Goal: Task Accomplishment & Management: Manage account settings

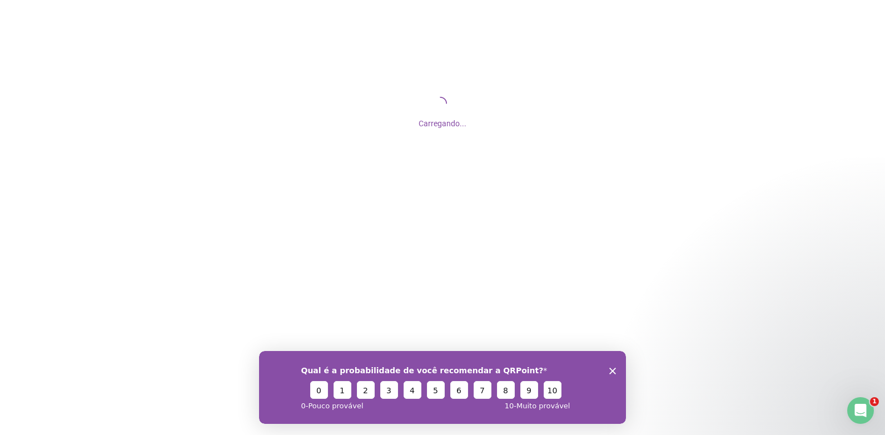
click at [612, 367] on icon "Encerrar pesquisa" at bounding box center [612, 370] width 7 height 7
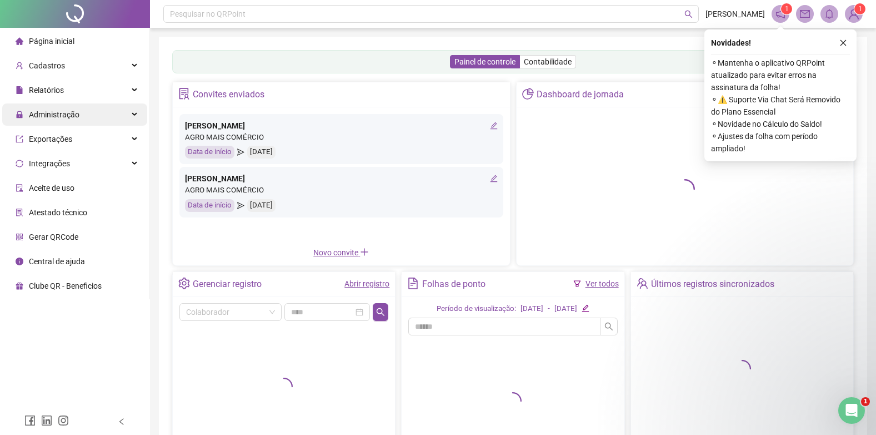
click at [89, 112] on div "Administração" at bounding box center [74, 114] width 145 height 22
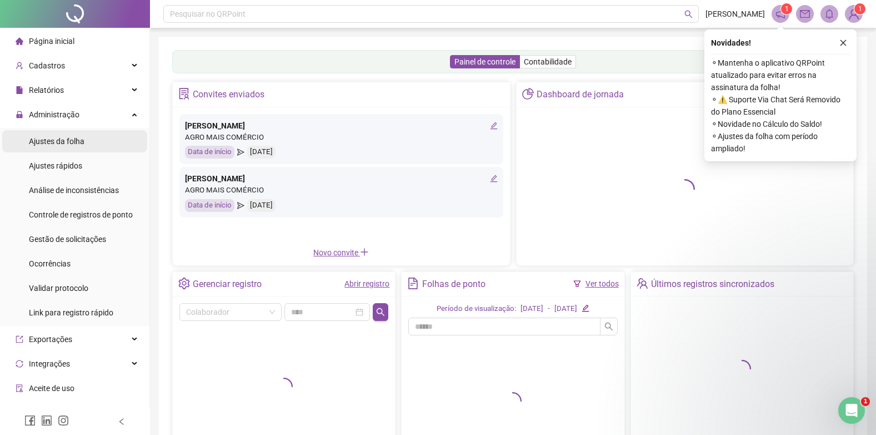
click at [90, 137] on li "Ajustes da folha" at bounding box center [74, 141] width 145 height 22
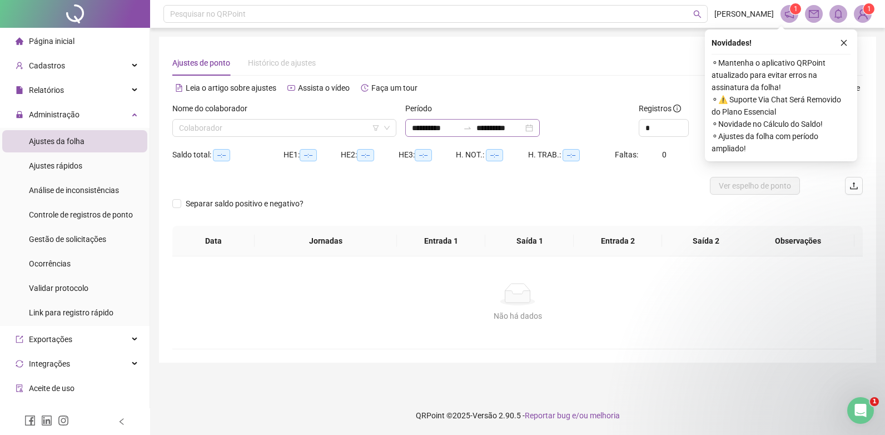
type input "**********"
click at [846, 48] on button "button" at bounding box center [843, 42] width 13 height 13
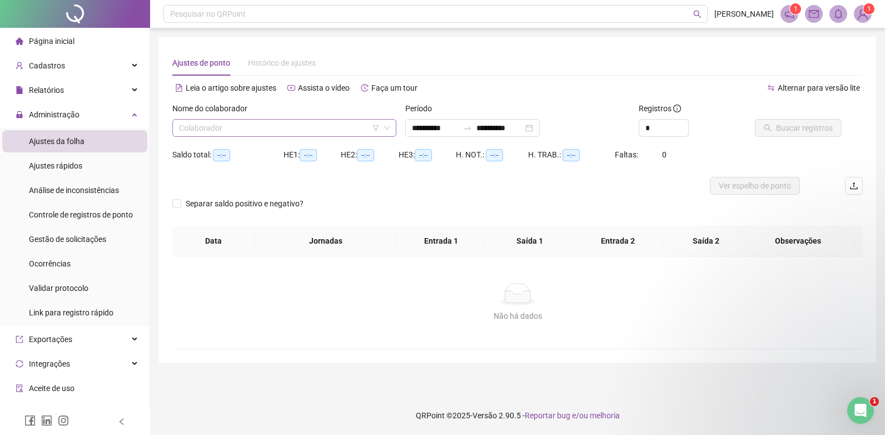
click at [370, 128] on input "search" at bounding box center [279, 127] width 201 height 17
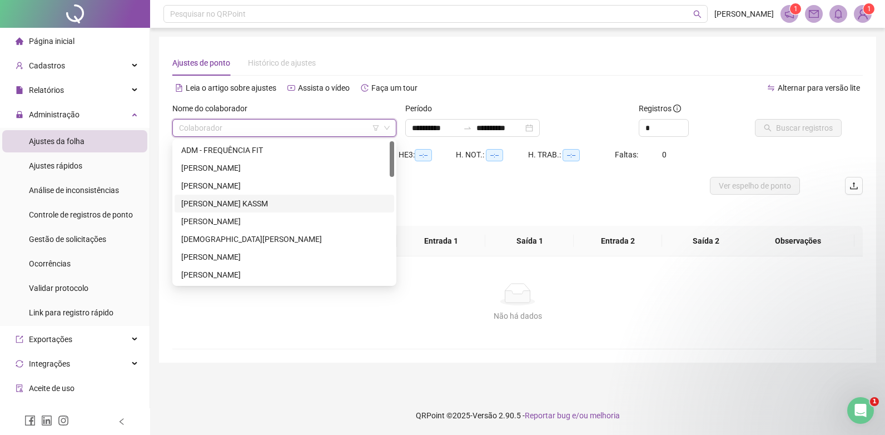
click at [277, 198] on div "[PERSON_NAME] KASSM" at bounding box center [284, 203] width 206 height 12
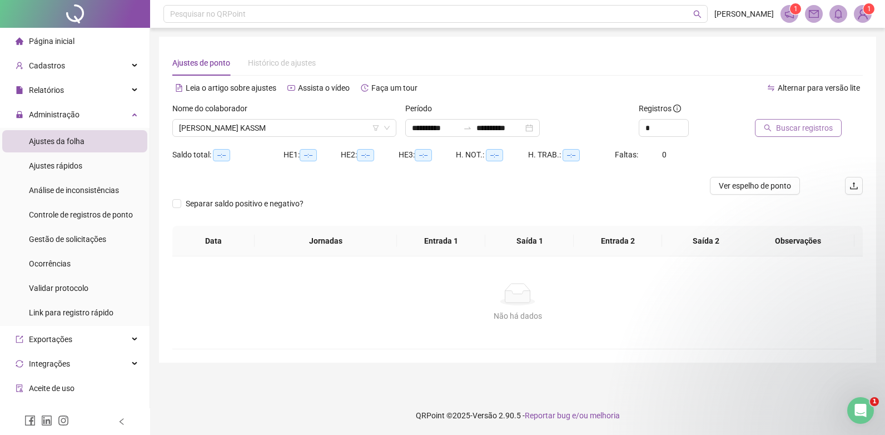
click at [803, 127] on span "Buscar registros" at bounding box center [804, 128] width 57 height 12
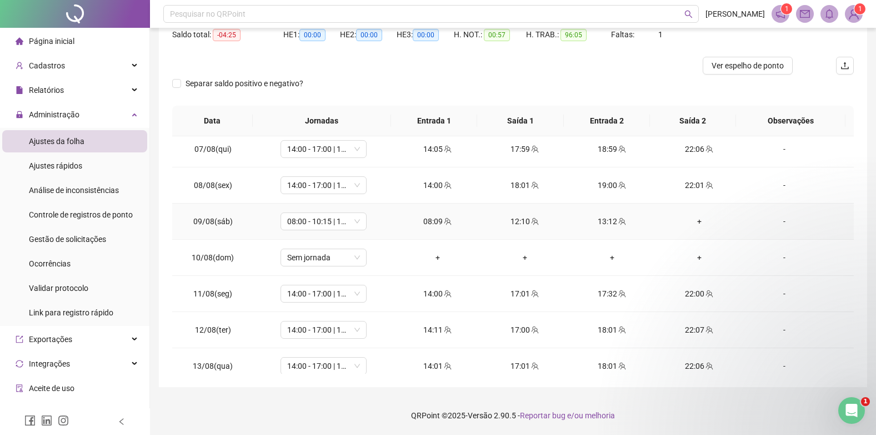
scroll to position [222, 0]
click at [691, 222] on div "+" at bounding box center [699, 221] width 69 height 12
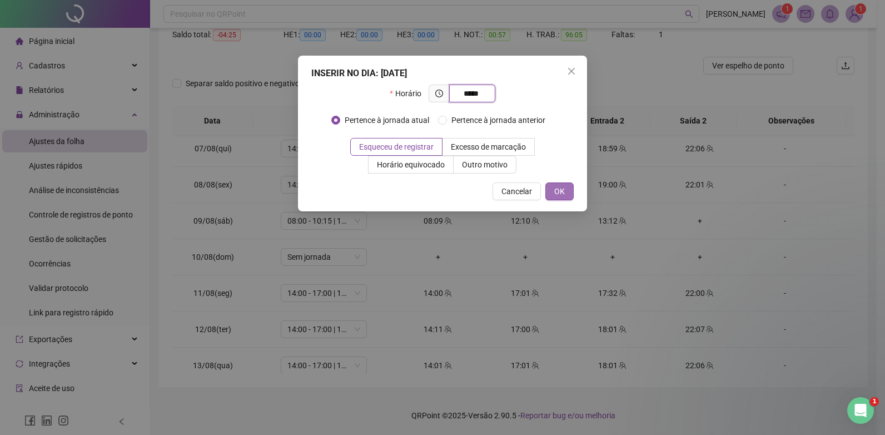
type input "*****"
click at [568, 190] on button "OK" at bounding box center [559, 191] width 28 height 18
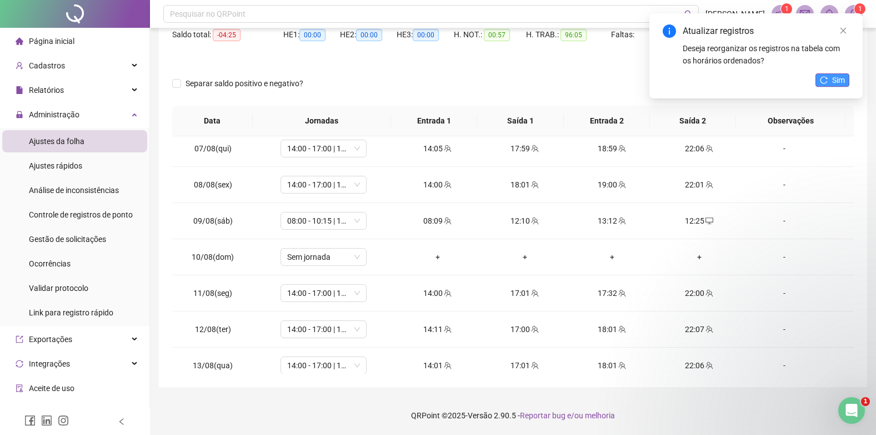
click at [828, 74] on button "Sim" at bounding box center [833, 79] width 34 height 13
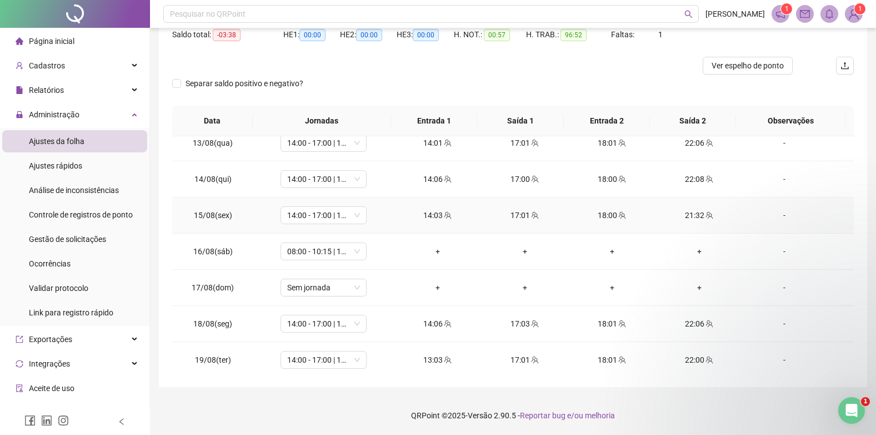
scroll to position [449, 0]
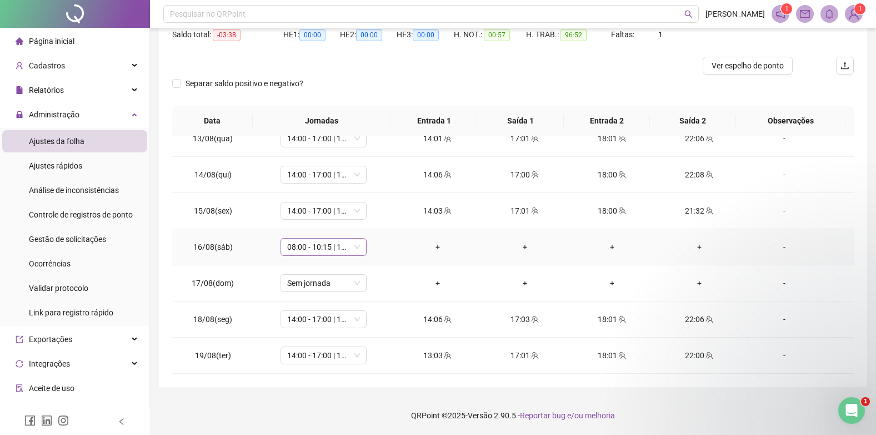
click at [322, 246] on span "08:00 - 10:15 | 10:30 - 13:00" at bounding box center [323, 246] width 73 height 17
type input "*****"
click at [346, 292] on div "Folga" at bounding box center [331, 287] width 73 height 12
click at [368, 211] on button "Sim" at bounding box center [375, 217] width 22 height 13
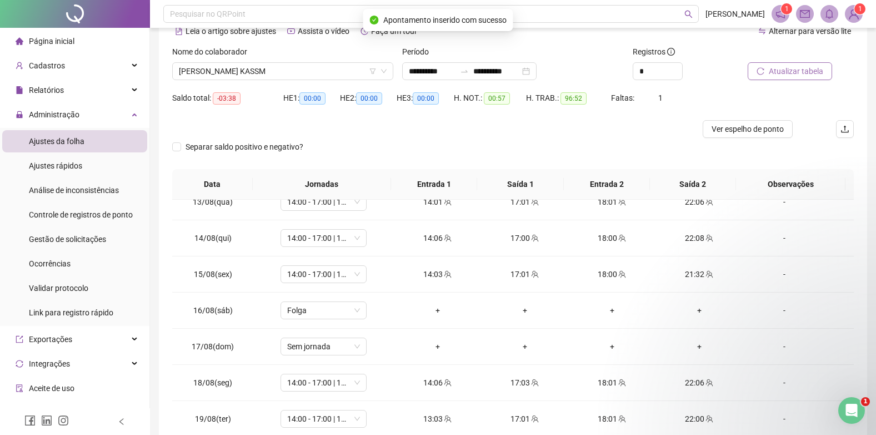
scroll to position [0, 0]
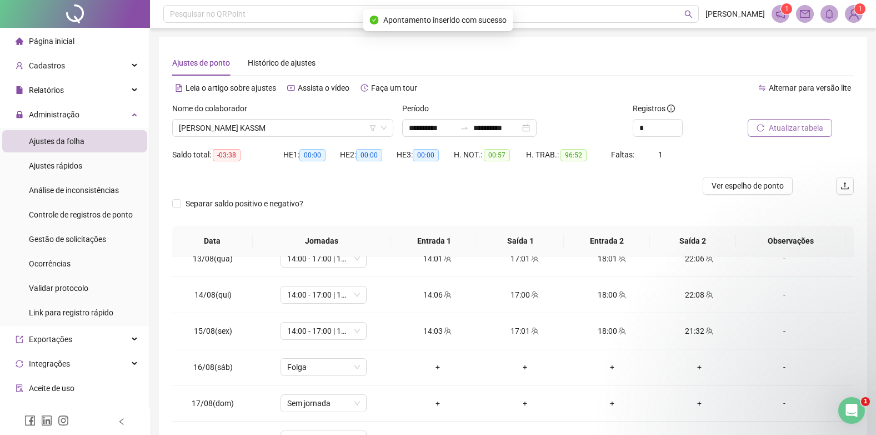
click at [787, 132] on span "Atualizar tabela" at bounding box center [796, 128] width 54 height 12
click at [262, 121] on span "[PERSON_NAME] KASSM" at bounding box center [283, 127] width 208 height 17
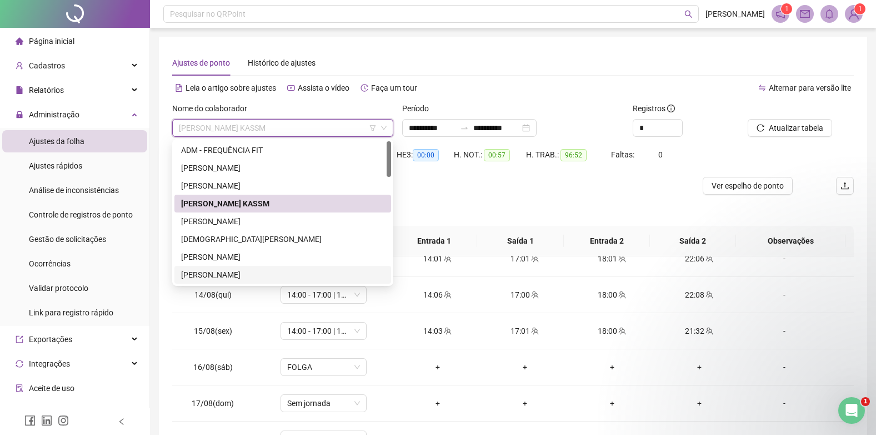
click at [280, 273] on div "[PERSON_NAME]" at bounding box center [282, 274] width 203 height 12
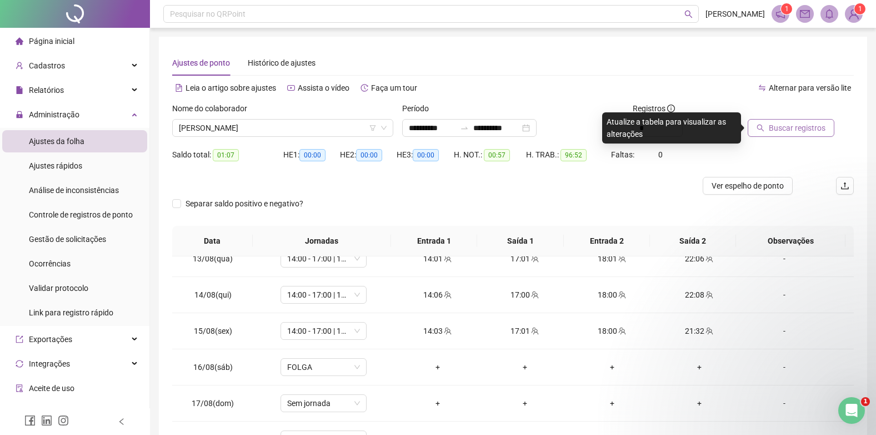
click at [813, 129] on span "Buscar registros" at bounding box center [797, 128] width 57 height 12
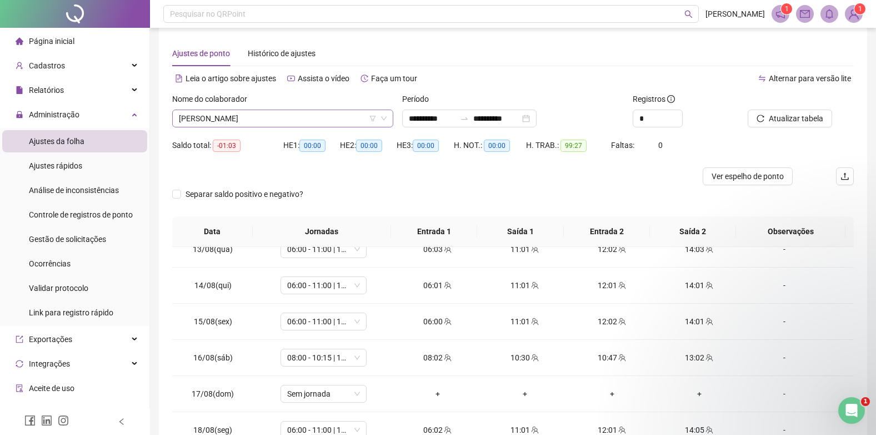
scroll to position [9, 0]
click at [278, 119] on span "[PERSON_NAME]" at bounding box center [283, 119] width 208 height 17
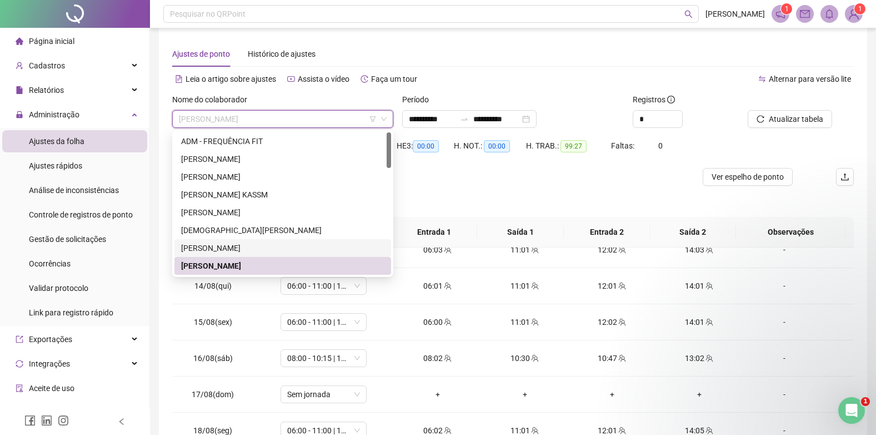
scroll to position [56, 0]
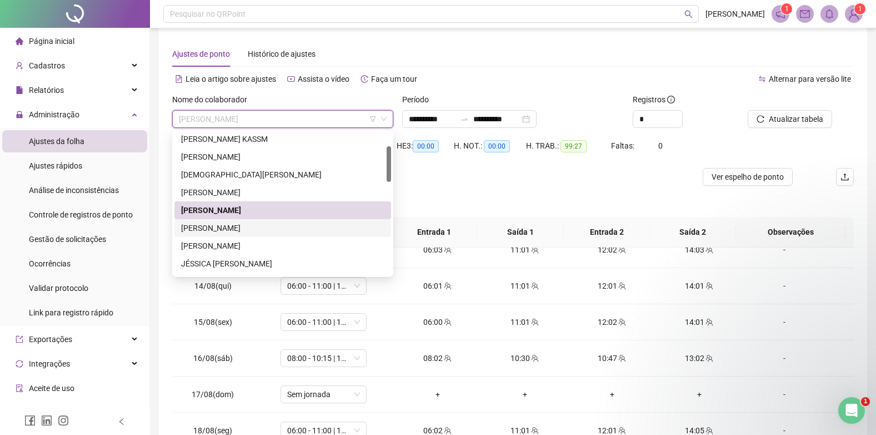
click at [257, 227] on div "[PERSON_NAME]" at bounding box center [282, 228] width 203 height 12
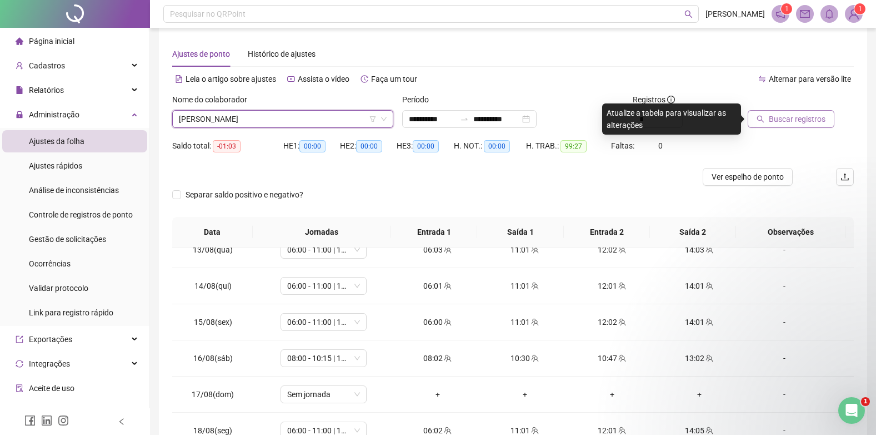
click at [805, 117] on span "Buscar registros" at bounding box center [797, 119] width 57 height 12
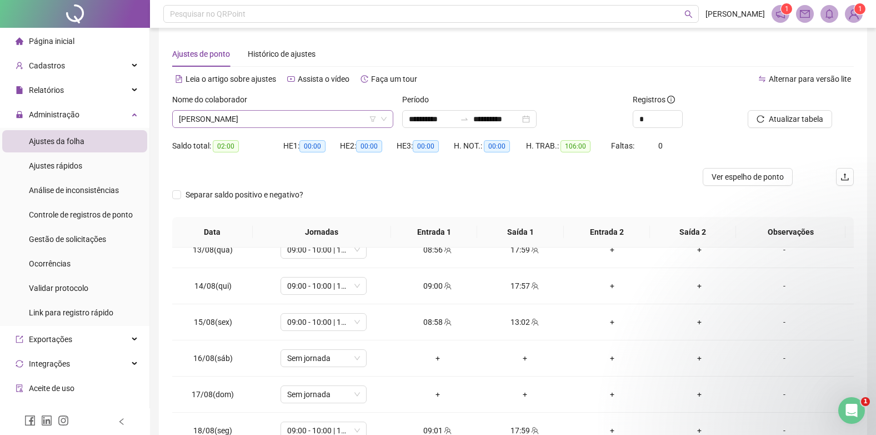
click at [318, 117] on span "[PERSON_NAME]" at bounding box center [283, 119] width 208 height 17
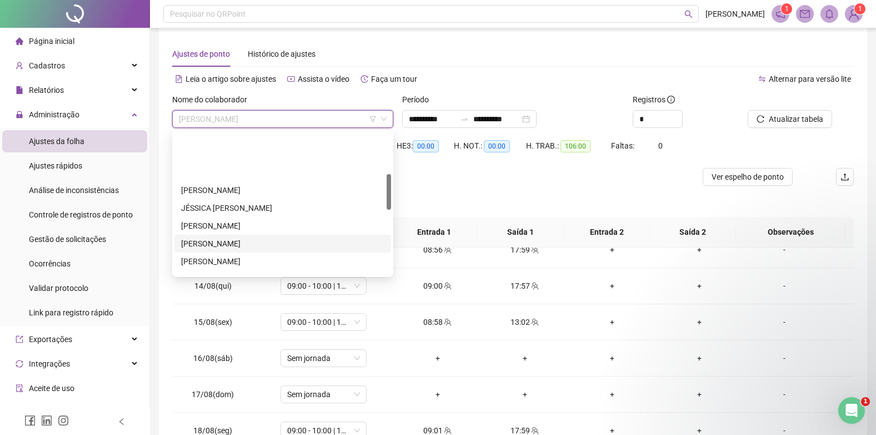
scroll to position [167, 0]
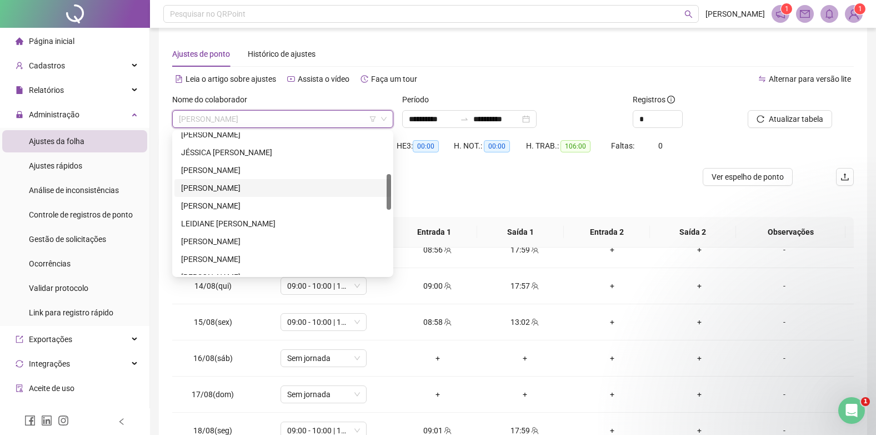
click at [255, 182] on div "[PERSON_NAME]" at bounding box center [282, 188] width 203 height 12
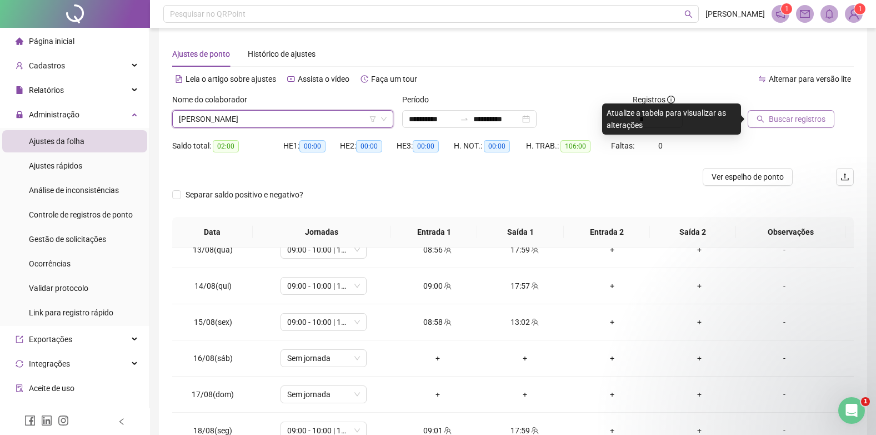
click at [770, 127] on button "Buscar registros" at bounding box center [791, 119] width 87 height 18
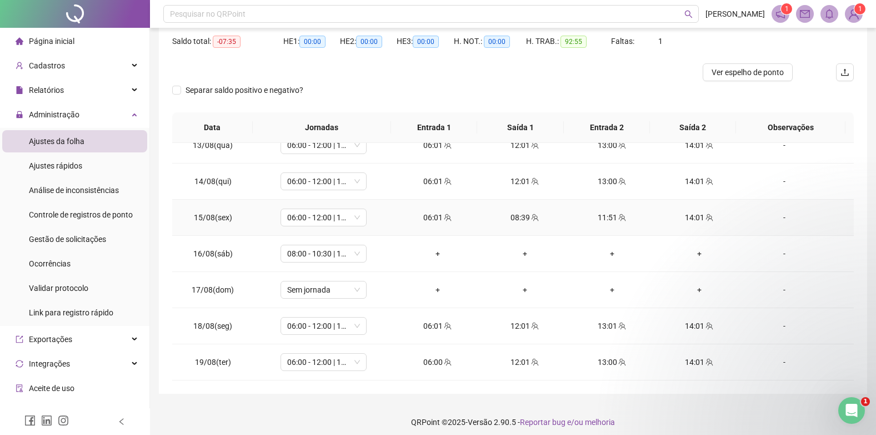
scroll to position [120, 0]
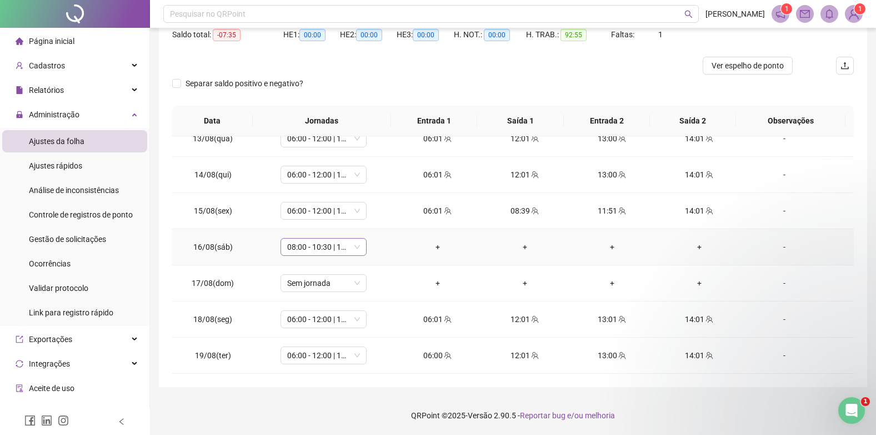
click at [308, 246] on span "08:00 - 10:30 | 10:45 - 13:00" at bounding box center [323, 246] width 73 height 17
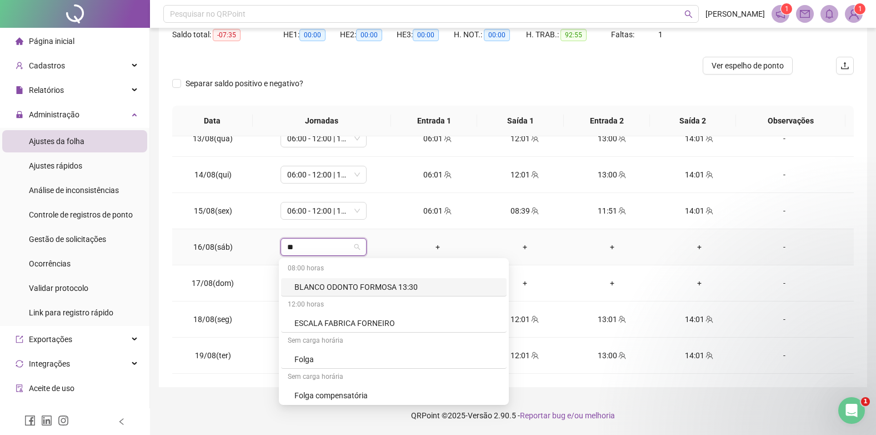
type input "***"
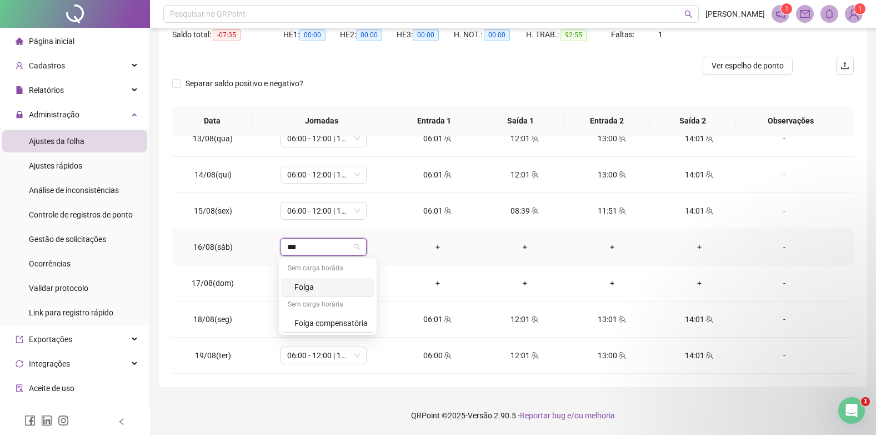
click at [322, 280] on div "Folga" at bounding box center [327, 287] width 93 height 18
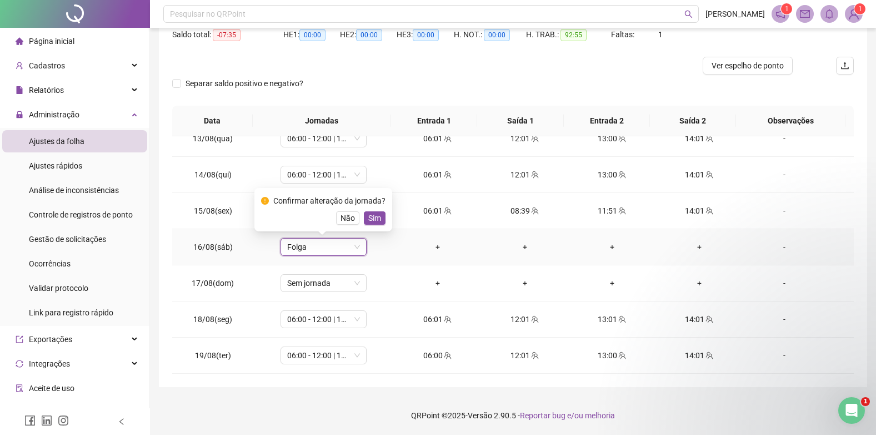
click at [384, 219] on div "Confirmar alteração da jornada? Não Sim" at bounding box center [324, 209] width 138 height 43
click at [371, 217] on span "Sim" at bounding box center [374, 218] width 13 height 12
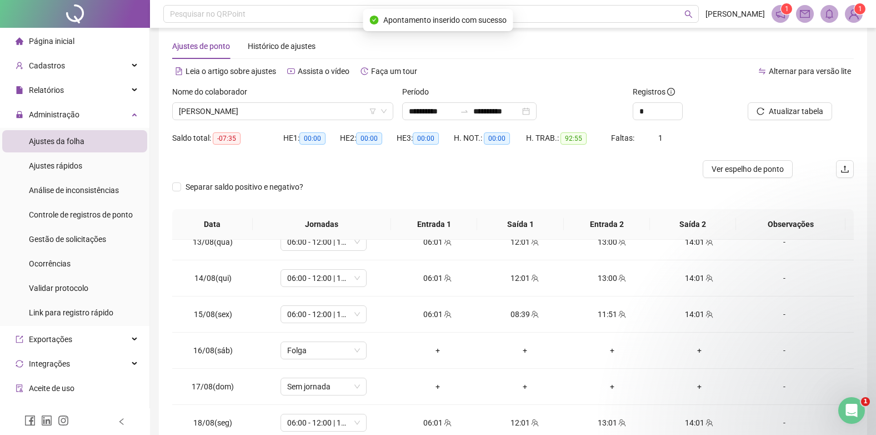
scroll to position [9, 0]
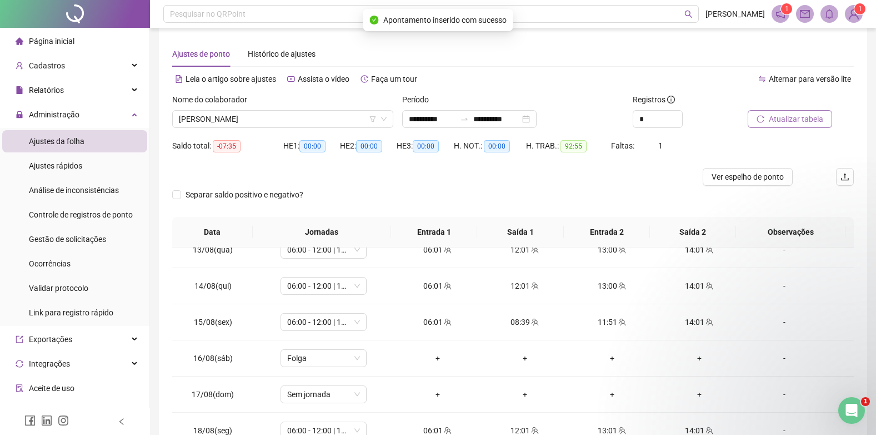
click at [774, 121] on span "Atualizar tabela" at bounding box center [796, 119] width 54 height 12
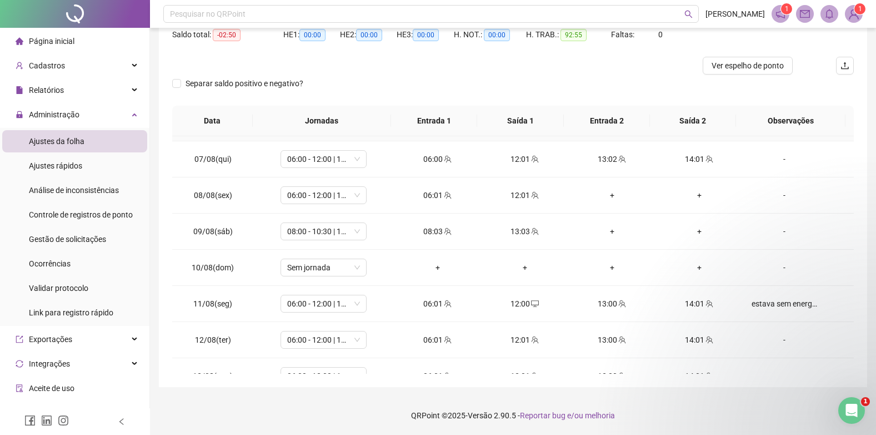
scroll to position [227, 0]
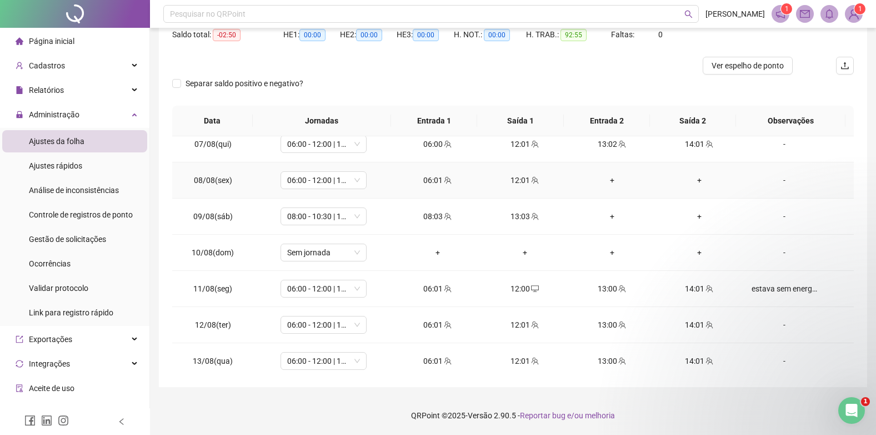
click at [604, 178] on div "+" at bounding box center [611, 180] width 69 height 12
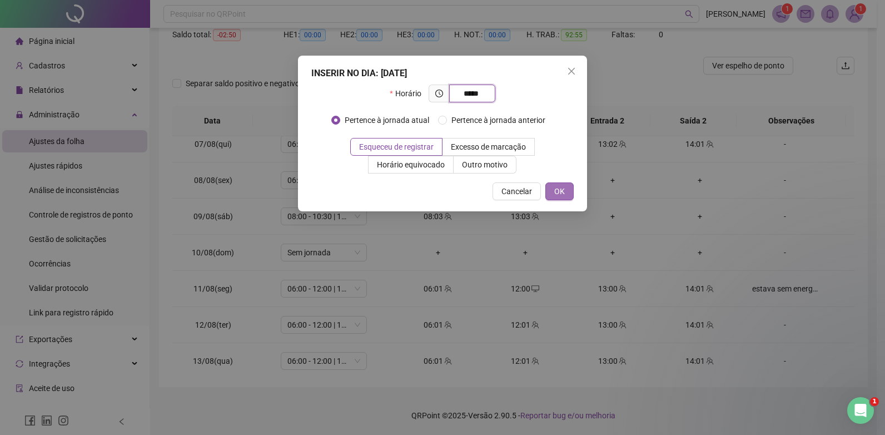
type input "*****"
click at [562, 187] on span "OK" at bounding box center [559, 191] width 11 height 12
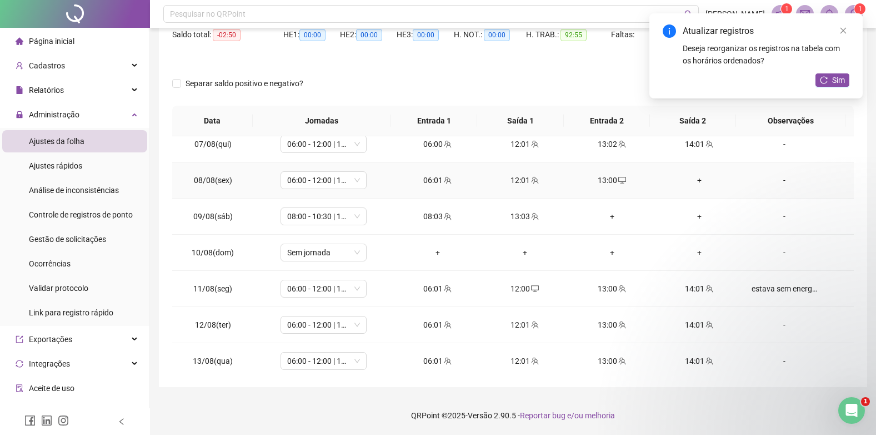
click at [693, 177] on div "+" at bounding box center [699, 180] width 69 height 12
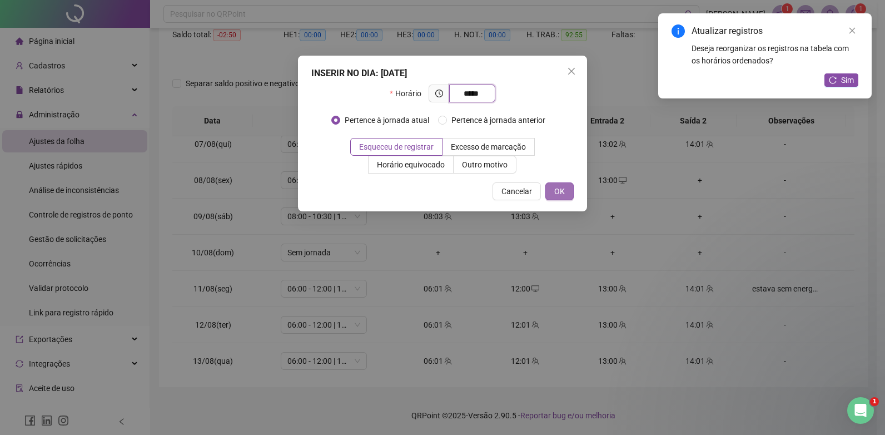
type input "*****"
click at [559, 191] on span "OK" at bounding box center [559, 191] width 11 height 12
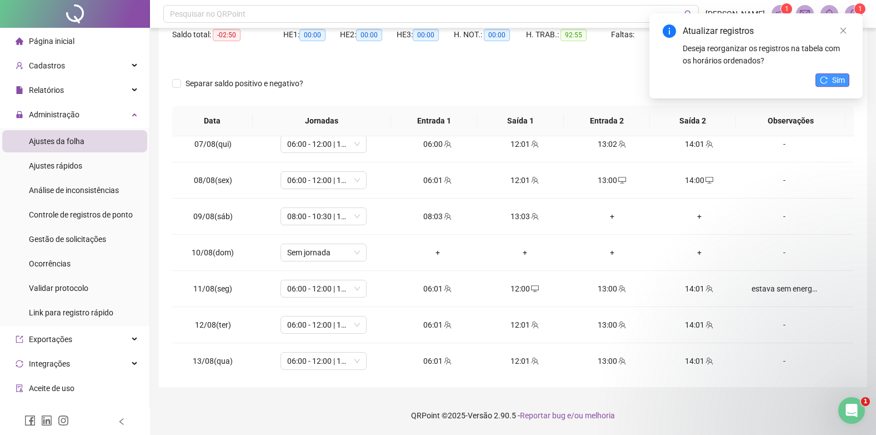
click at [832, 82] on button "Sim" at bounding box center [833, 79] width 34 height 13
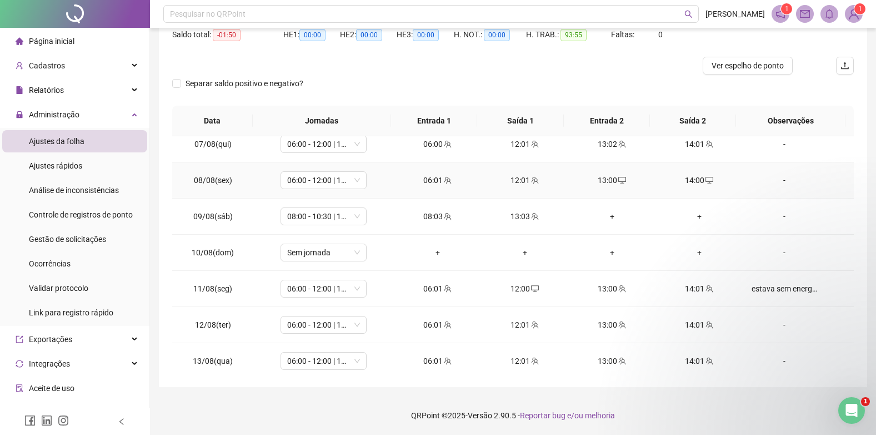
click at [776, 180] on div "-" at bounding box center [785, 180] width 66 height 12
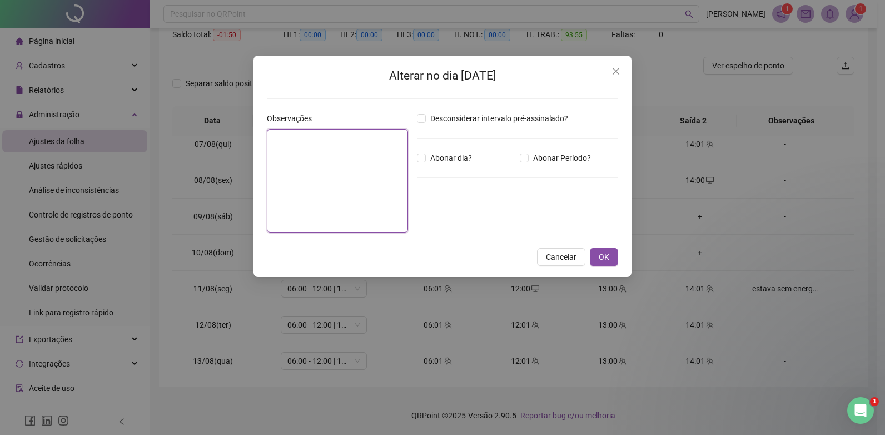
click at [372, 163] on textarea at bounding box center [337, 180] width 141 height 103
type textarea "*"
click at [616, 70] on icon "close" at bounding box center [615, 71] width 9 height 9
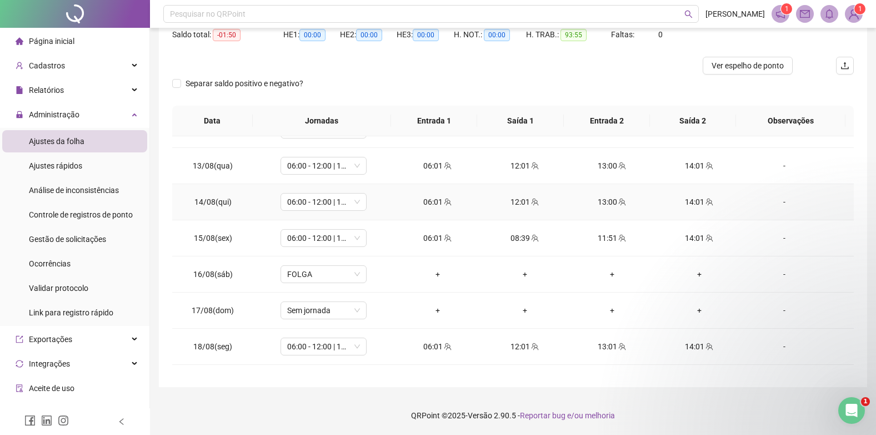
scroll to position [449, 0]
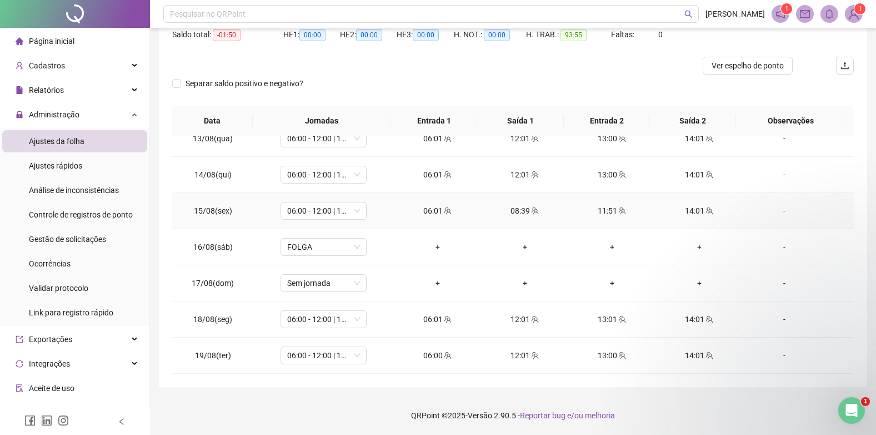
click at [777, 214] on div "-" at bounding box center [785, 211] width 66 height 12
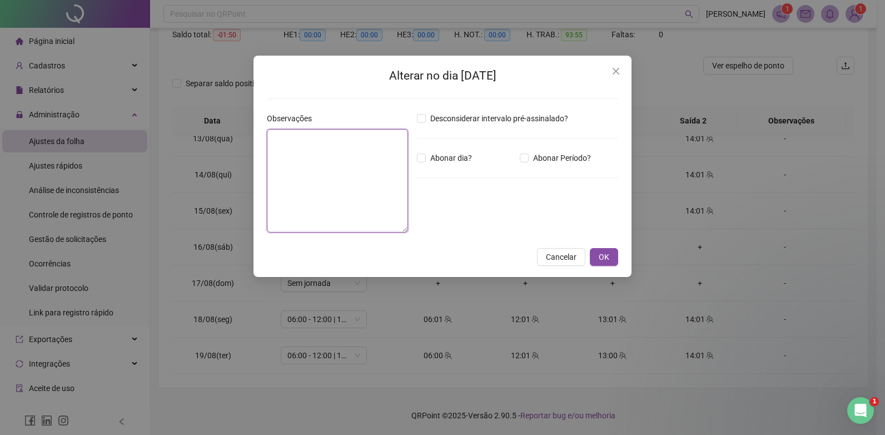
click at [375, 178] on textarea at bounding box center [337, 180] width 141 height 103
click at [618, 72] on icon "close" at bounding box center [615, 71] width 9 height 9
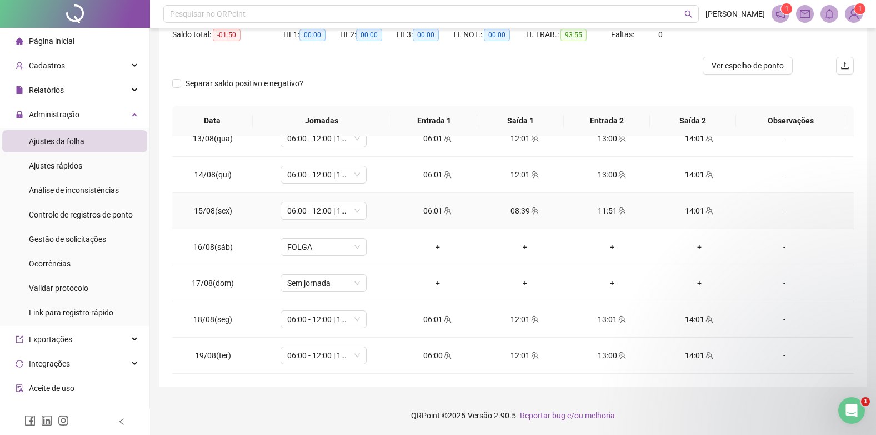
click at [521, 211] on div "08:39" at bounding box center [524, 211] width 69 height 12
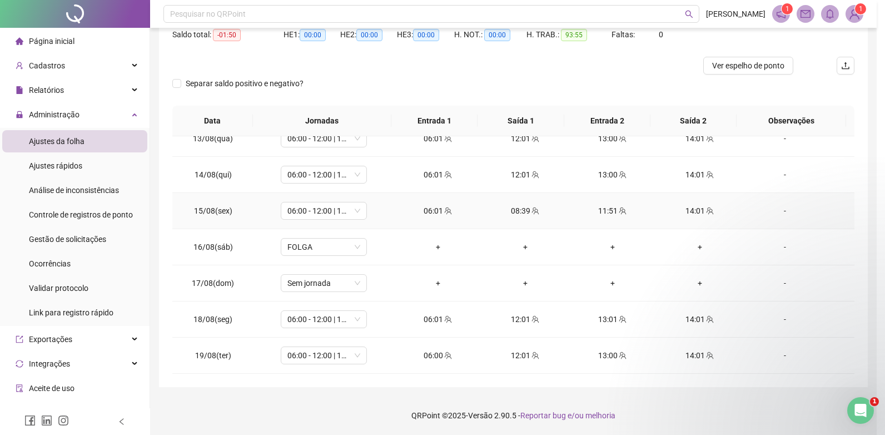
type input "**********"
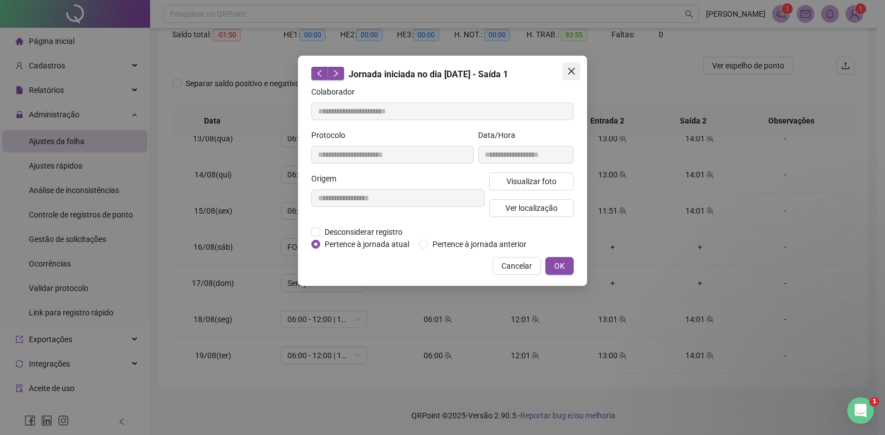
click at [571, 71] on icon "close" at bounding box center [571, 71] width 7 height 7
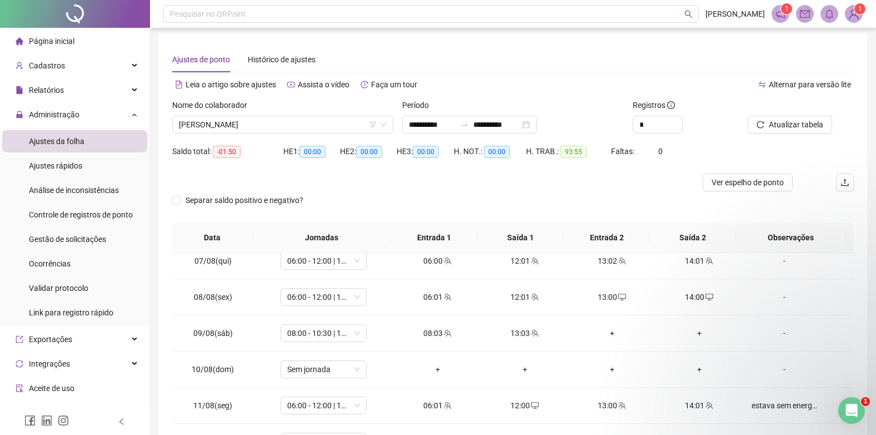
scroll to position [0, 0]
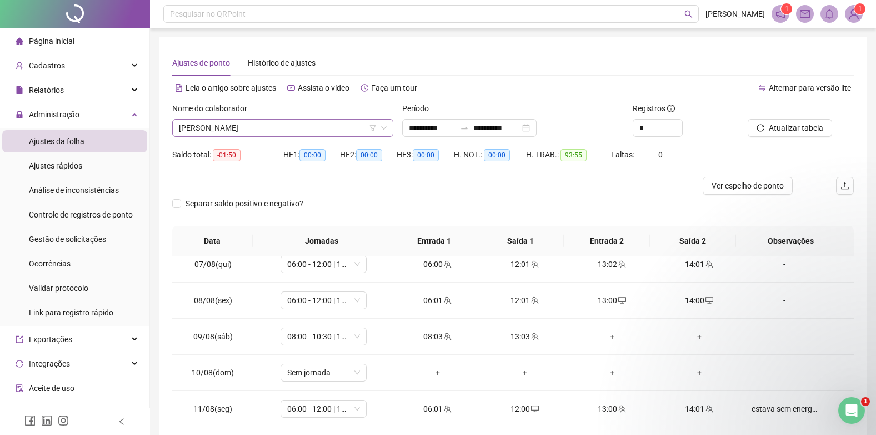
click at [349, 133] on span "[PERSON_NAME]" at bounding box center [283, 127] width 208 height 17
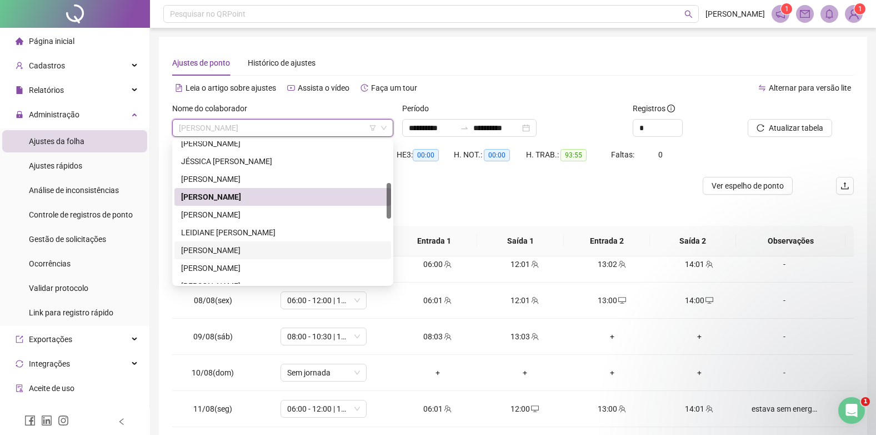
scroll to position [222, 0]
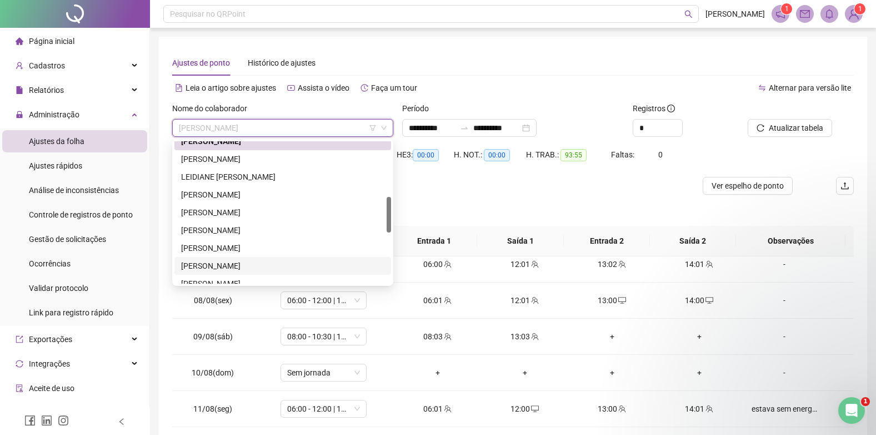
click at [247, 262] on div "[PERSON_NAME]" at bounding box center [282, 266] width 203 height 12
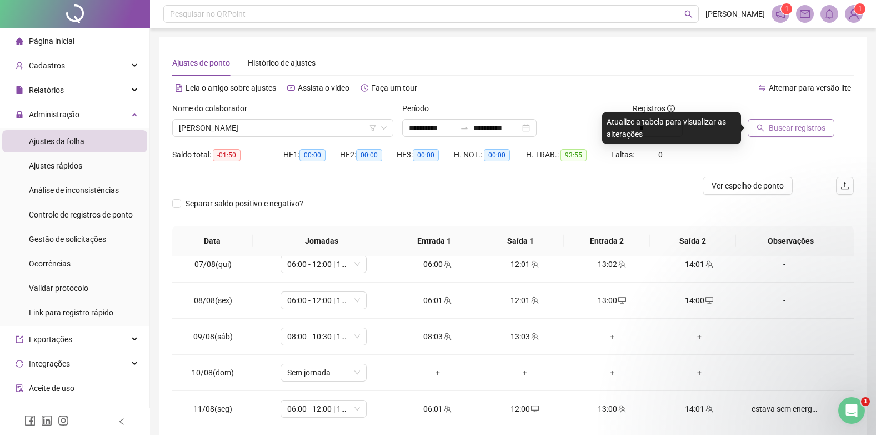
click at [794, 124] on span "Buscar registros" at bounding box center [797, 128] width 57 height 12
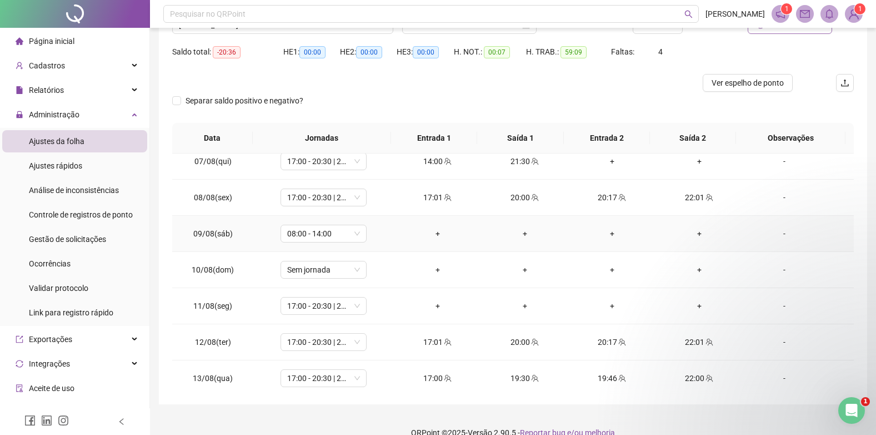
scroll to position [111, 0]
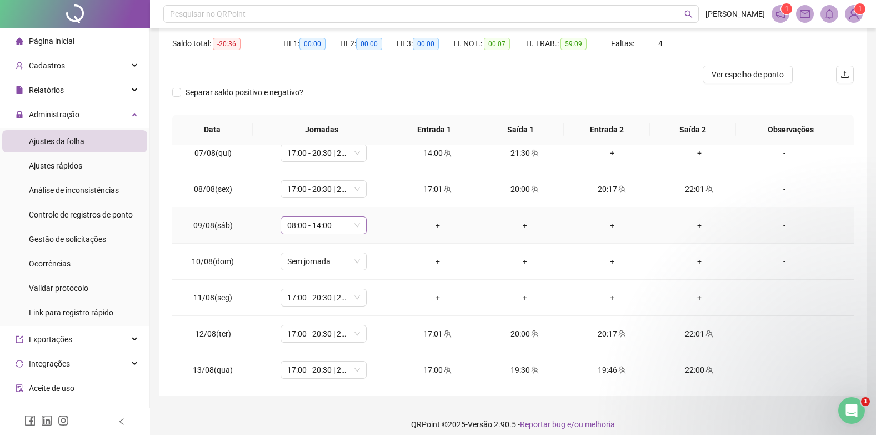
click at [320, 227] on span "08:00 - 14:00" at bounding box center [323, 225] width 73 height 17
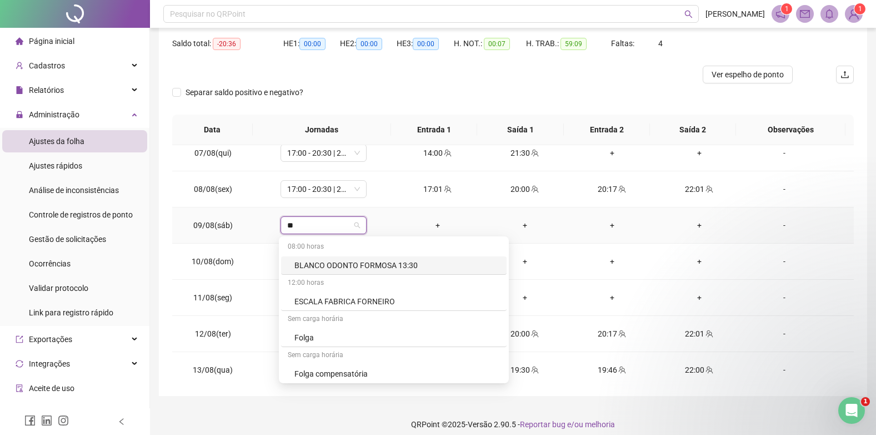
type input "***"
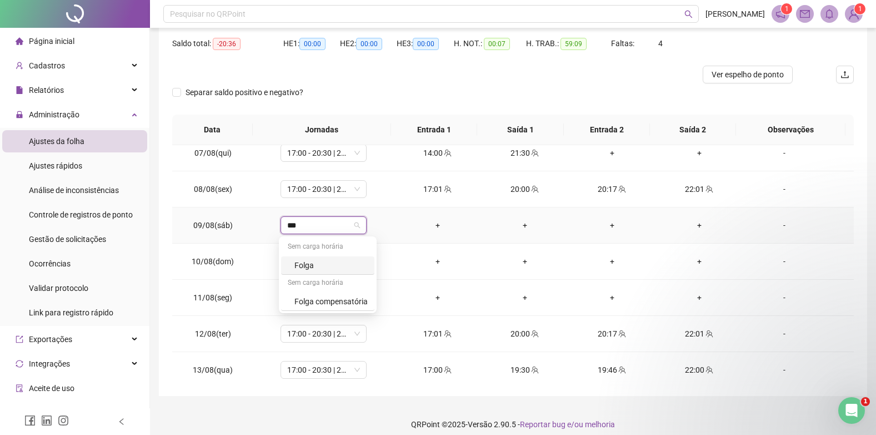
click at [323, 261] on div "Folga" at bounding box center [331, 265] width 73 height 12
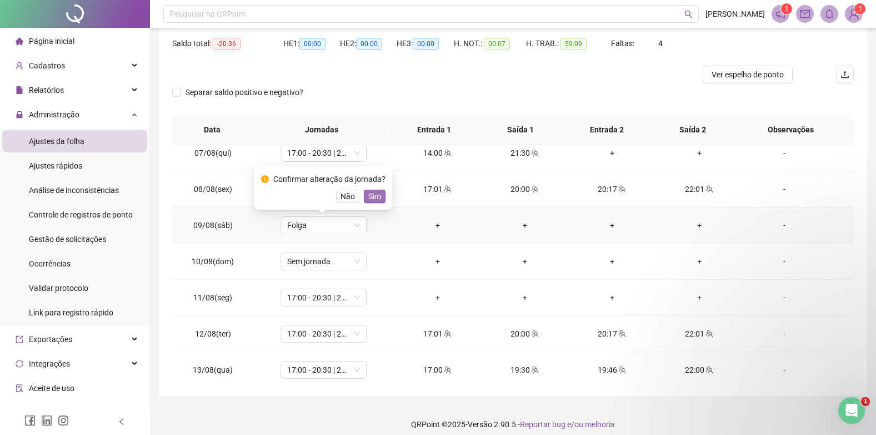
click at [375, 194] on span "Sim" at bounding box center [374, 196] width 13 height 12
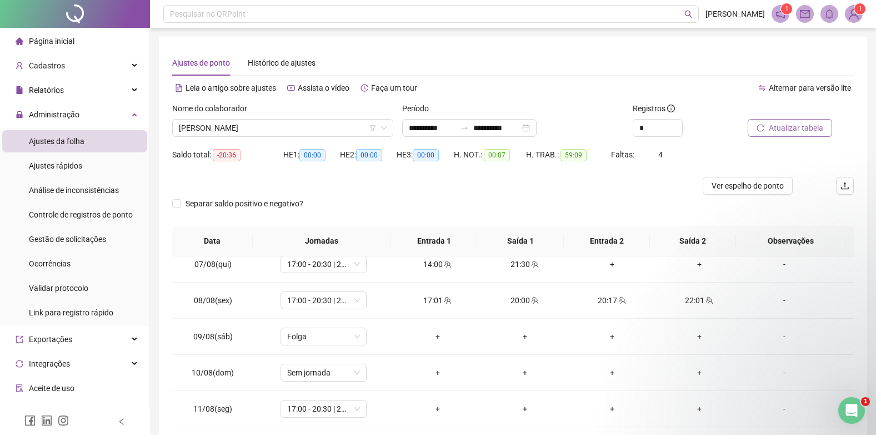
click at [789, 123] on span "Atualizar tabela" at bounding box center [796, 128] width 54 height 12
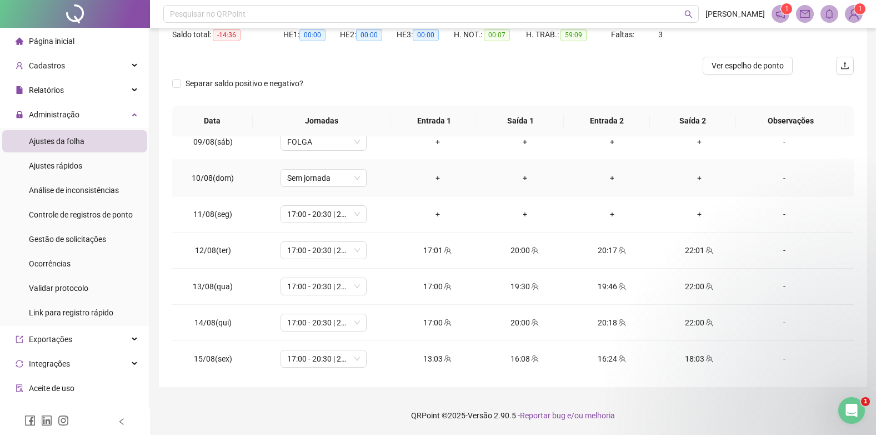
scroll to position [282, 0]
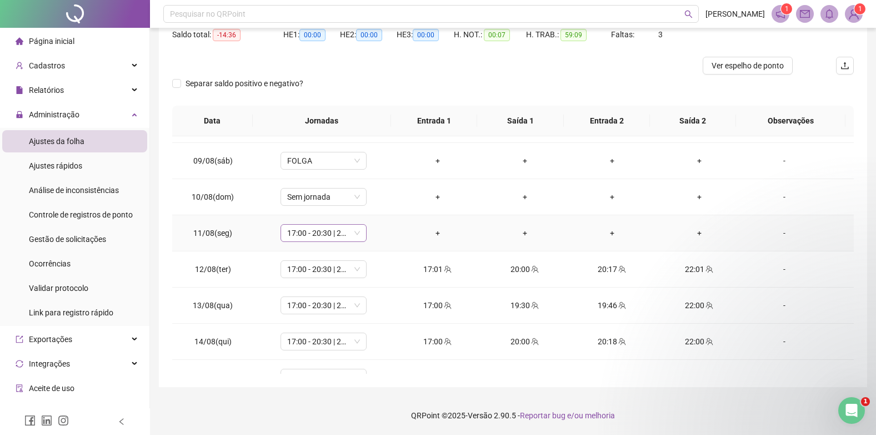
click at [316, 230] on span "17:00 - 20:30 | 20:45 - 22:00" at bounding box center [323, 233] width 73 height 17
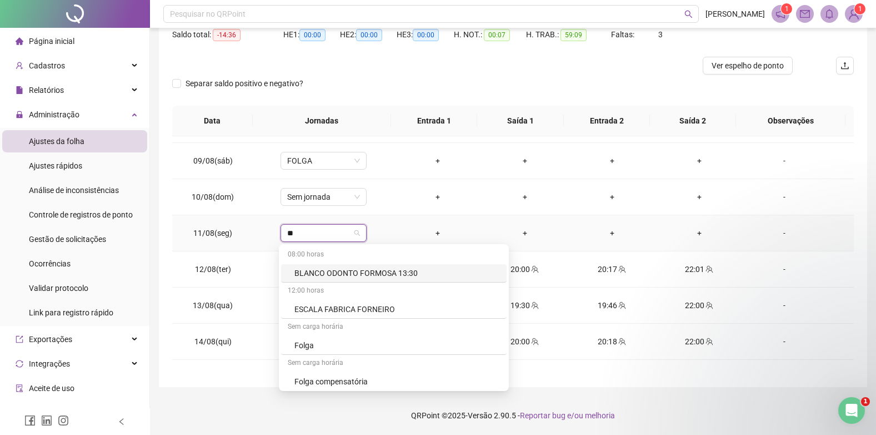
type input "***"
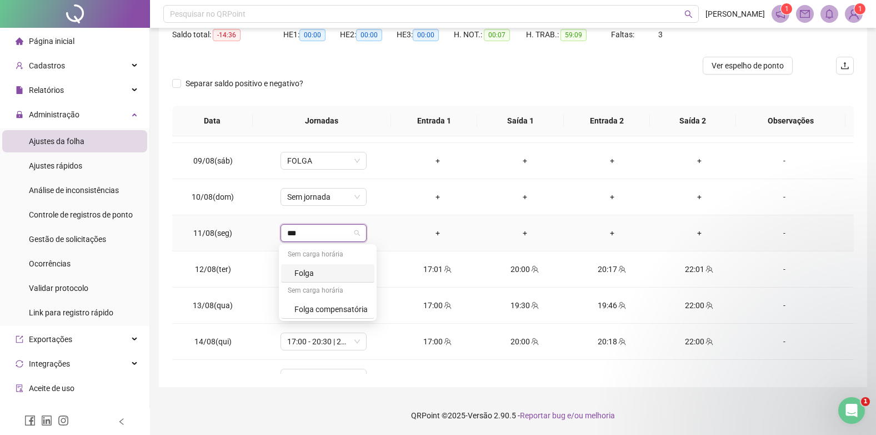
click at [332, 268] on div "Folga" at bounding box center [331, 273] width 73 height 12
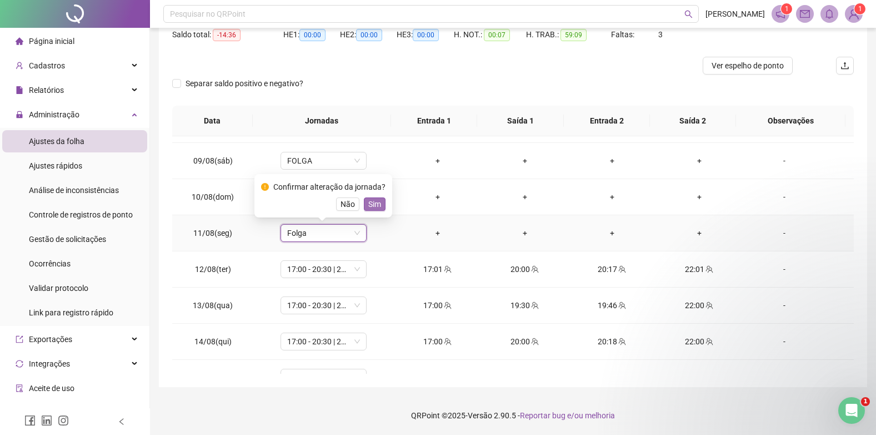
click at [377, 197] on button "Sim" at bounding box center [375, 203] width 22 height 13
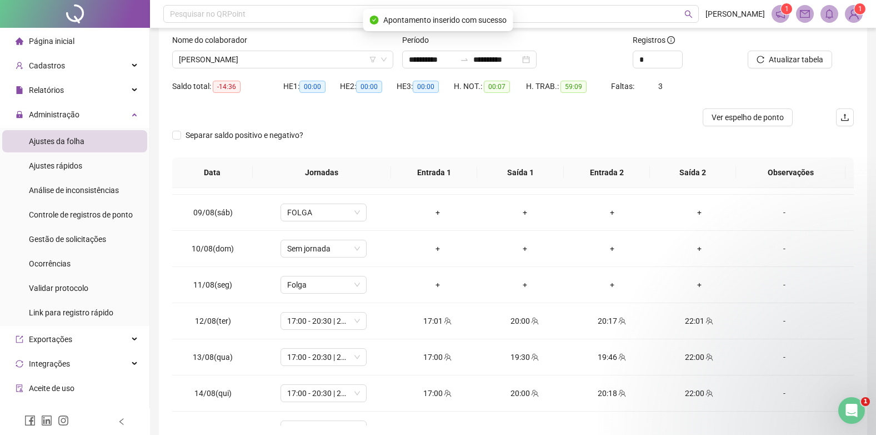
scroll to position [9, 0]
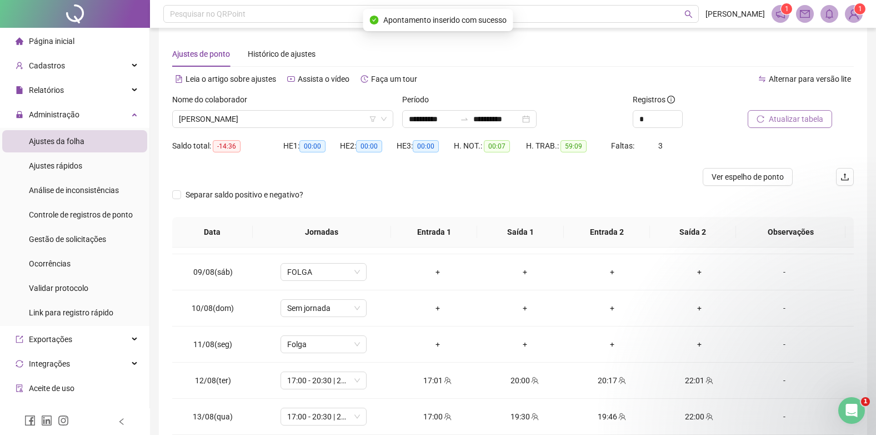
click at [775, 123] on span "Atualizar tabela" at bounding box center [796, 119] width 54 height 12
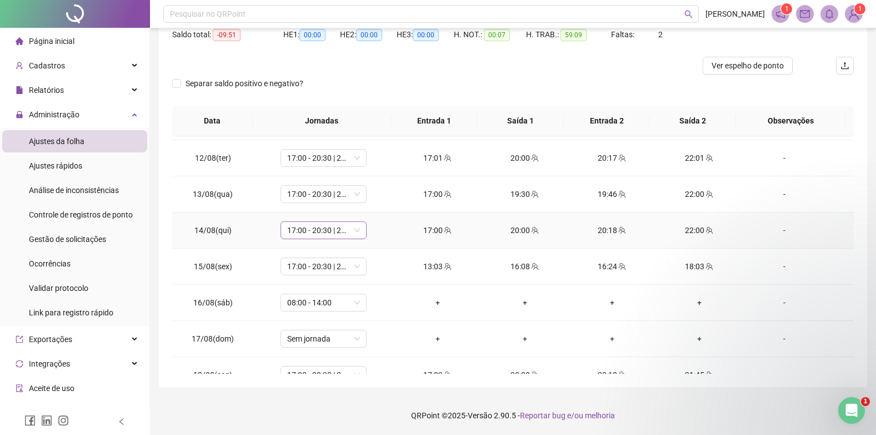
scroll to position [449, 0]
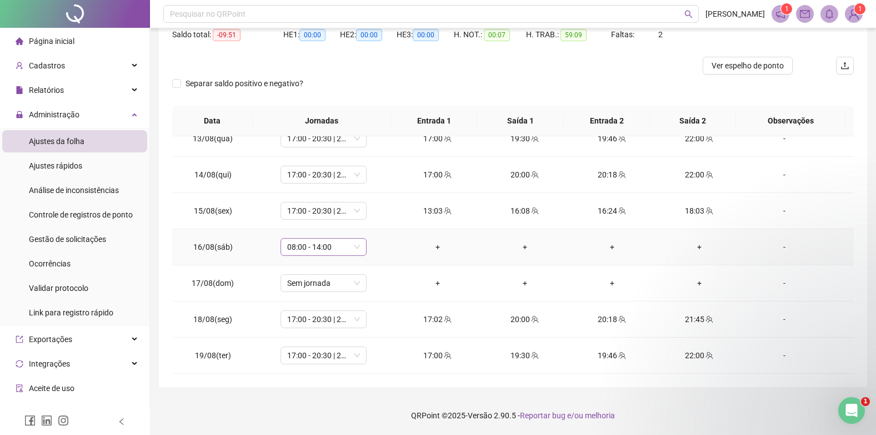
click at [317, 248] on span "08:00 - 14:00" at bounding box center [323, 246] width 73 height 17
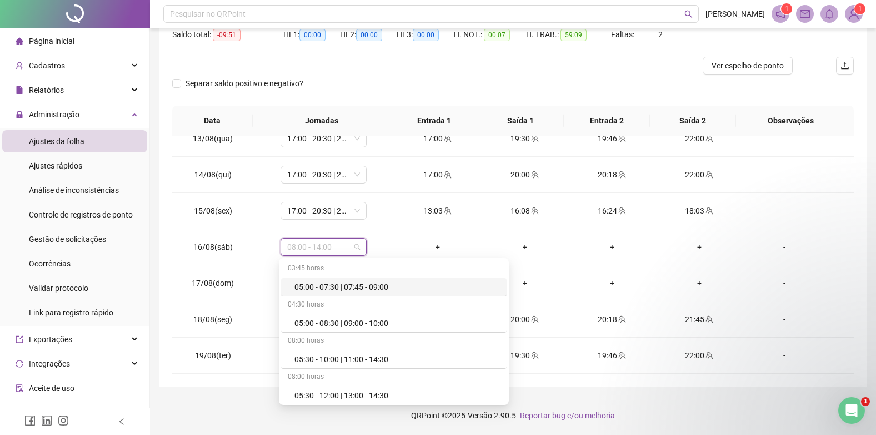
click at [393, 87] on div "Separar saldo positivo e negativo?" at bounding box center [513, 89] width 682 height 31
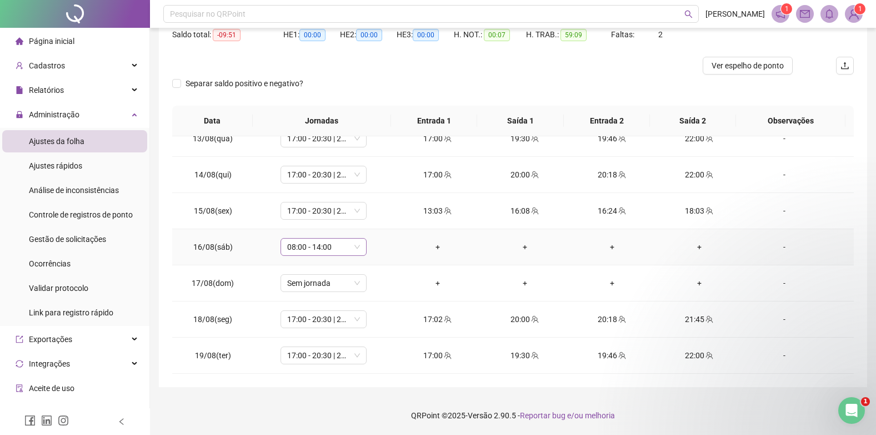
click at [311, 240] on span "08:00 - 14:00" at bounding box center [323, 246] width 73 height 17
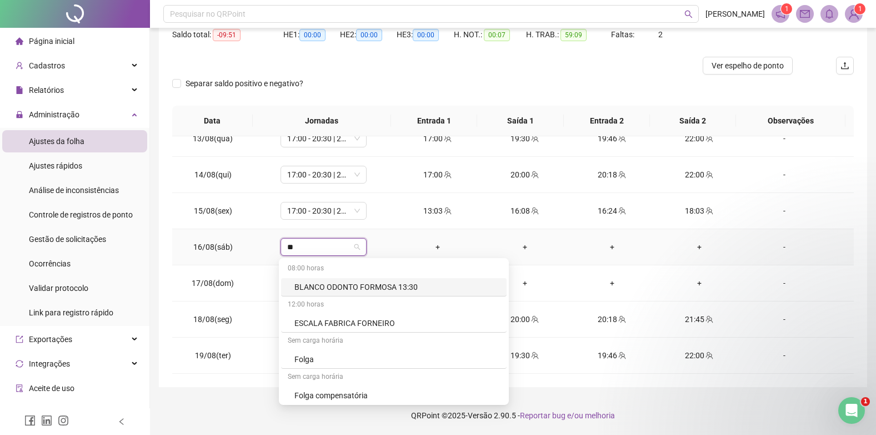
type input "***"
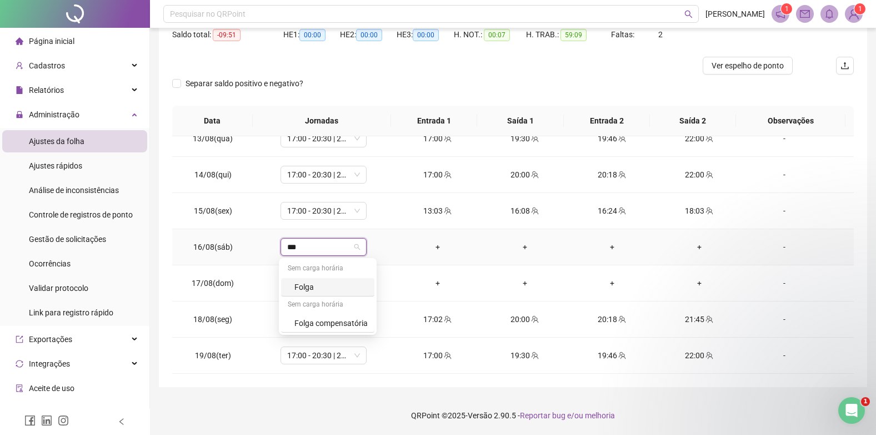
click at [322, 287] on div "Folga" at bounding box center [331, 287] width 73 height 12
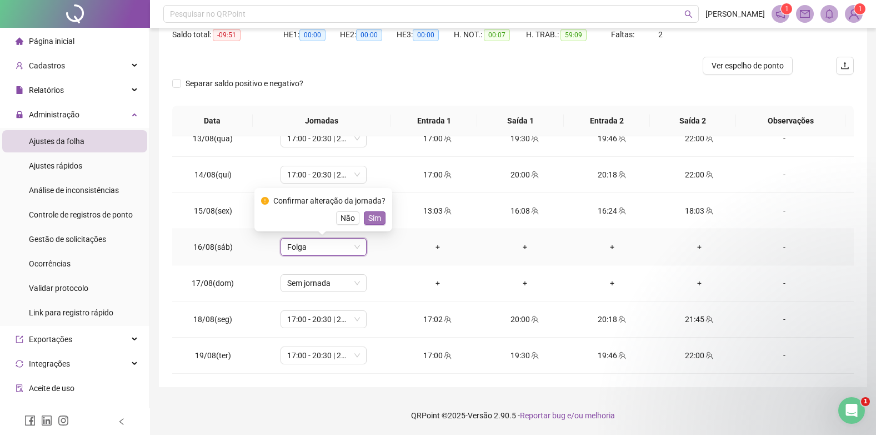
click at [372, 215] on span "Sim" at bounding box center [374, 218] width 13 height 12
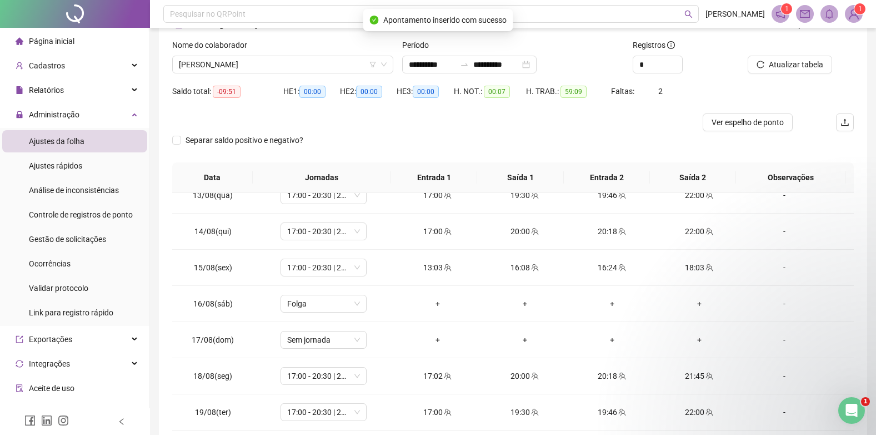
scroll to position [9, 0]
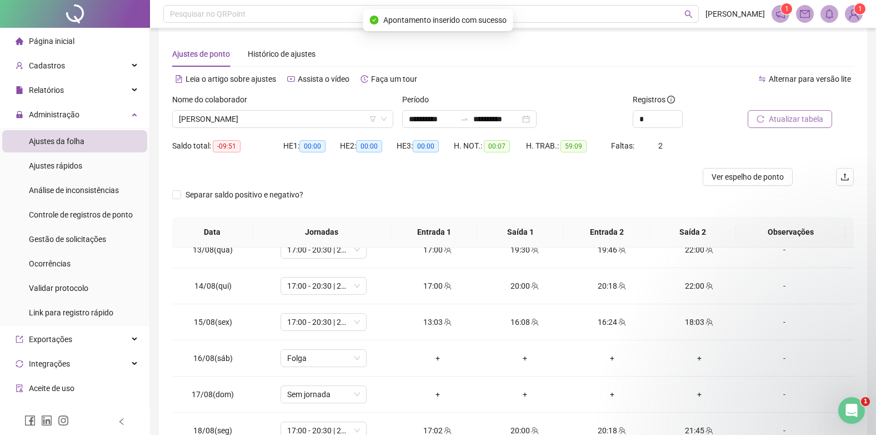
click at [749, 113] on button "Atualizar tabela" at bounding box center [790, 119] width 84 height 18
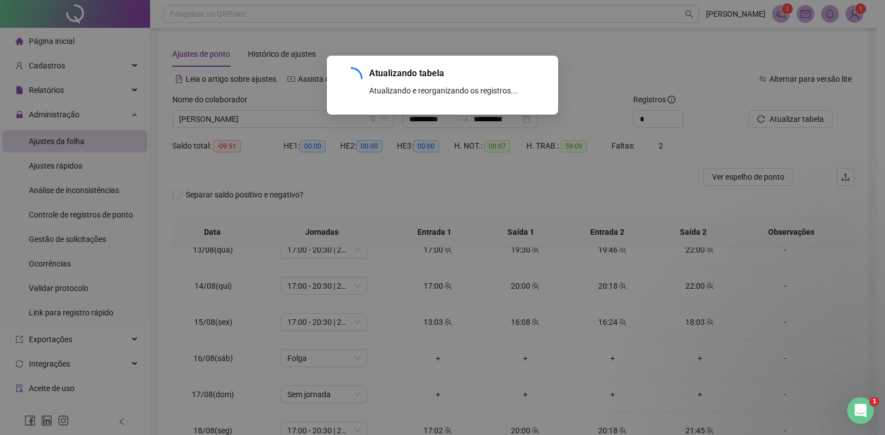
click at [752, 115] on div "Atualizando tabela Atualizando e reorganizando os registros... OK" at bounding box center [442, 217] width 885 height 435
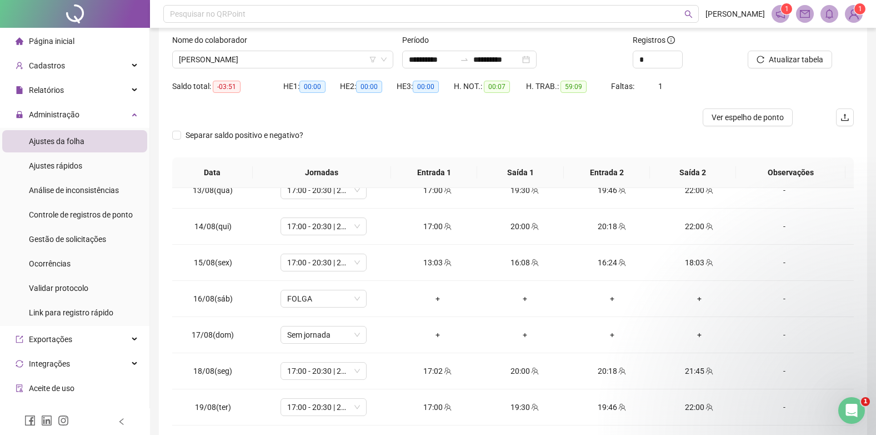
scroll to position [120, 0]
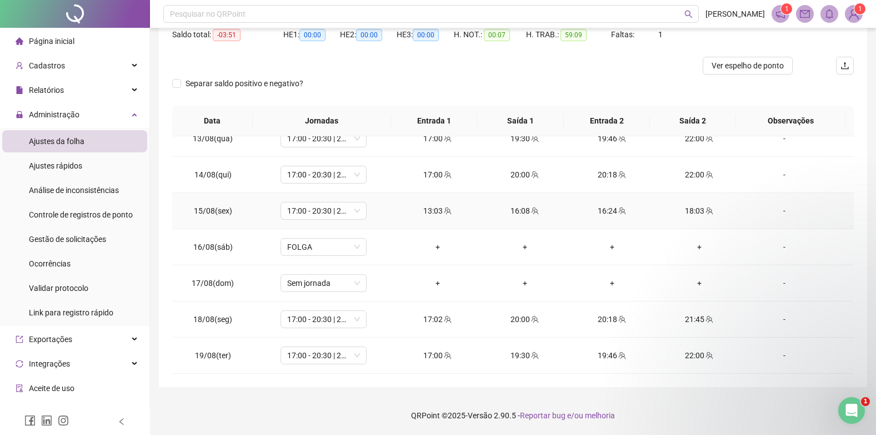
click at [776, 211] on div "-" at bounding box center [785, 211] width 66 height 12
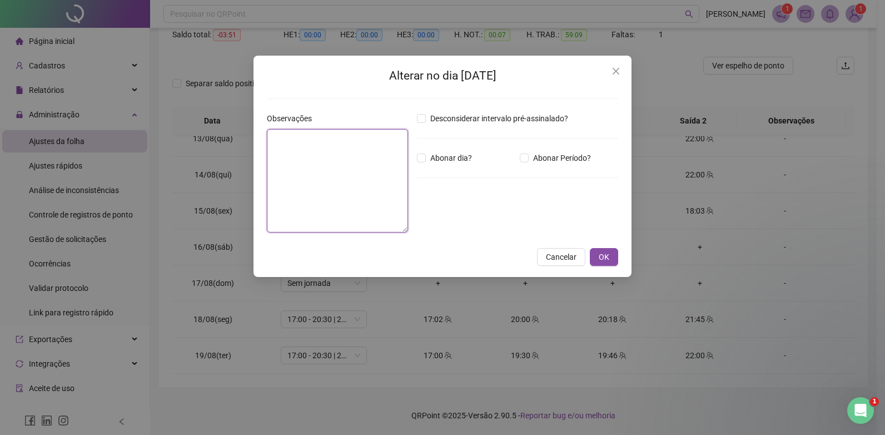
click at [269, 213] on textarea at bounding box center [337, 180] width 141 height 103
type textarea "*"
type textarea "**********"
click at [613, 72] on icon "close" at bounding box center [615, 71] width 9 height 9
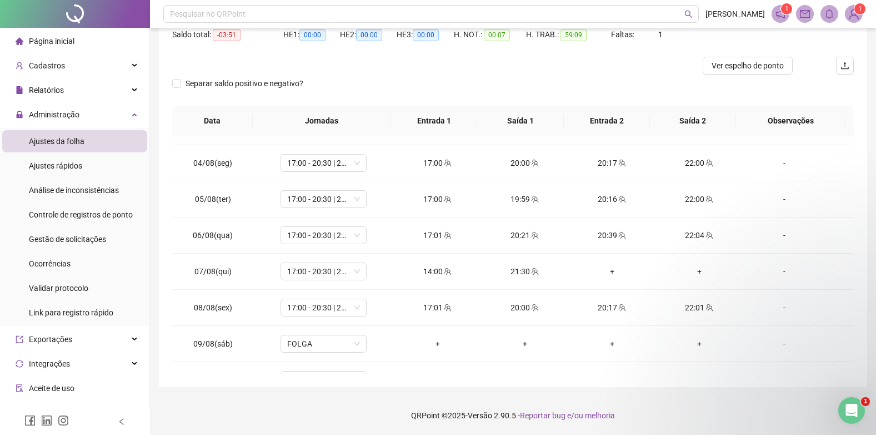
scroll to position [60, 0]
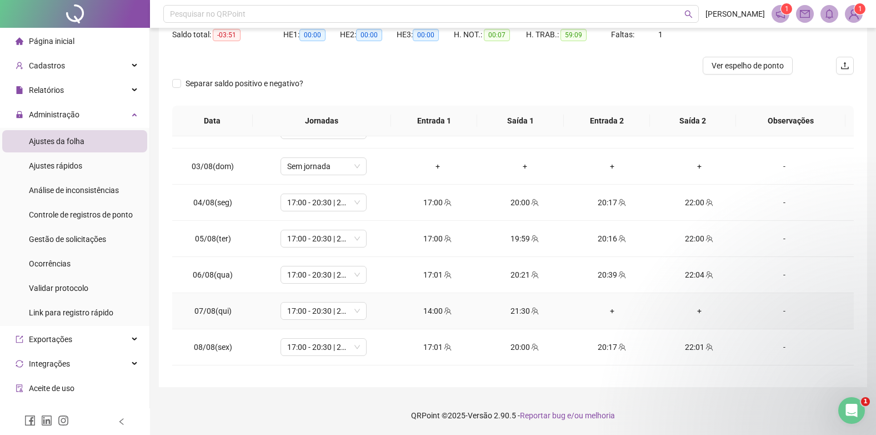
click at [783, 312] on div "-" at bounding box center [785, 311] width 66 height 12
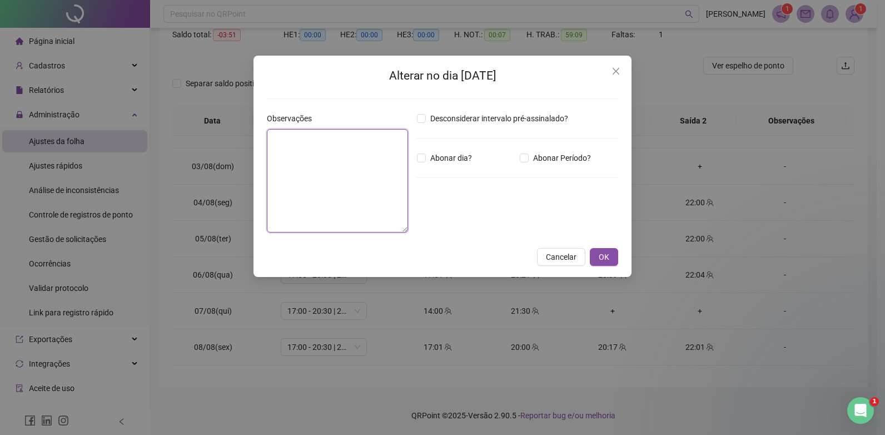
click at [332, 212] on textarea at bounding box center [337, 180] width 141 height 103
type textarea "**********"
drag, startPoint x: 372, startPoint y: 67, endPoint x: 523, endPoint y: 52, distance: 151.9
click at [523, 52] on div "**********" at bounding box center [442, 217] width 885 height 435
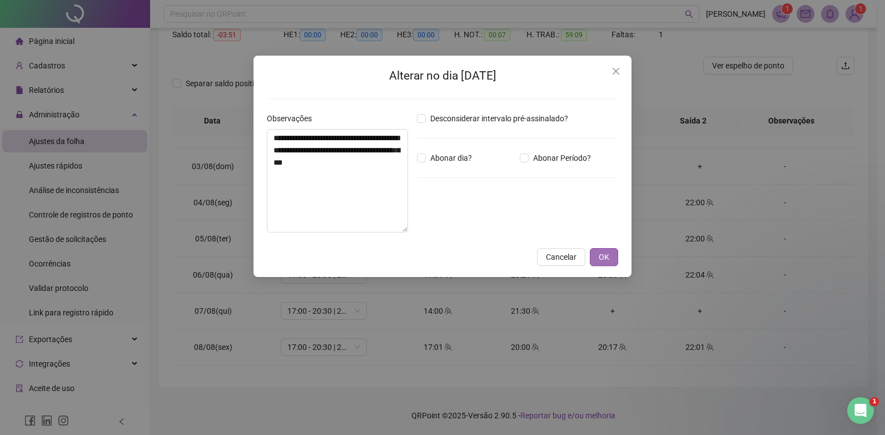
click at [611, 256] on button "OK" at bounding box center [604, 257] width 28 height 18
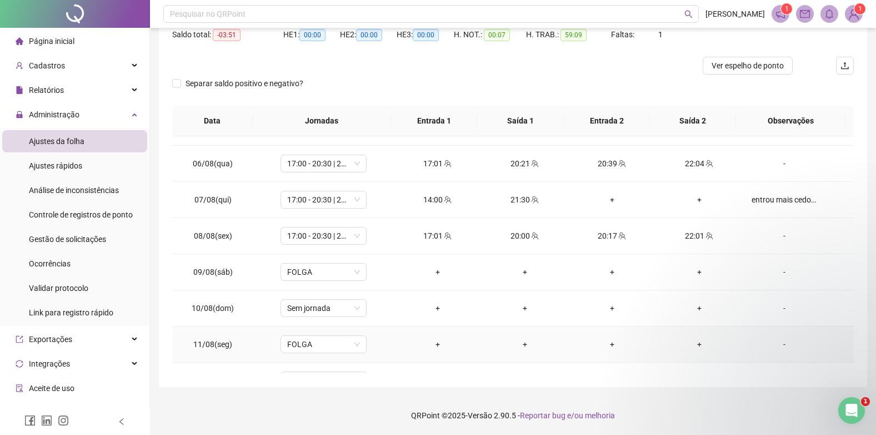
scroll to position [227, 0]
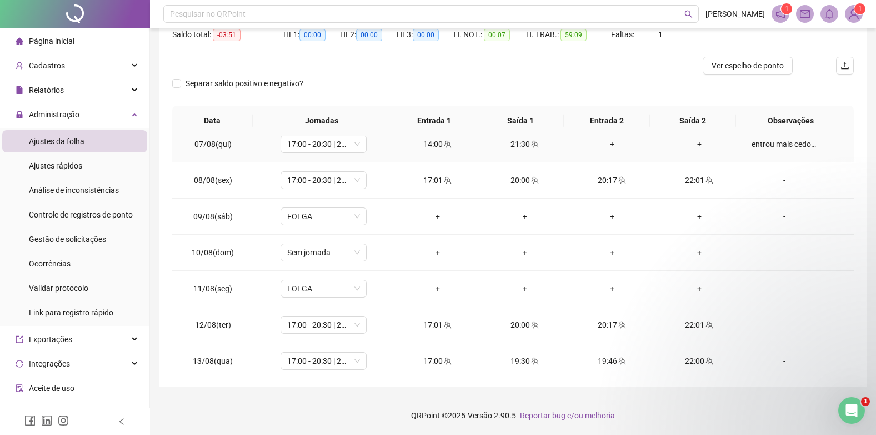
click at [804, 141] on div "entrou mais cedo para zerar o banco de horas do professor, essas horas ganhara …" at bounding box center [785, 144] width 66 height 12
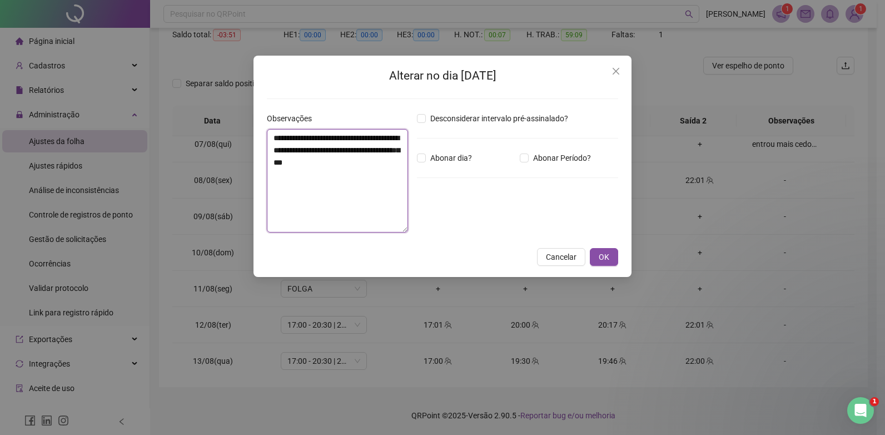
click at [379, 175] on textarea "**********" at bounding box center [337, 180] width 141 height 103
type textarea "**********"
click at [606, 255] on span "OK" at bounding box center [604, 257] width 11 height 12
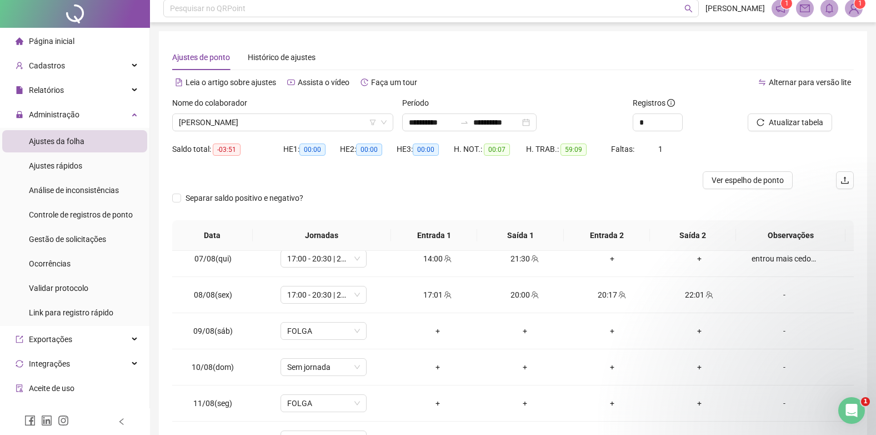
scroll to position [0, 0]
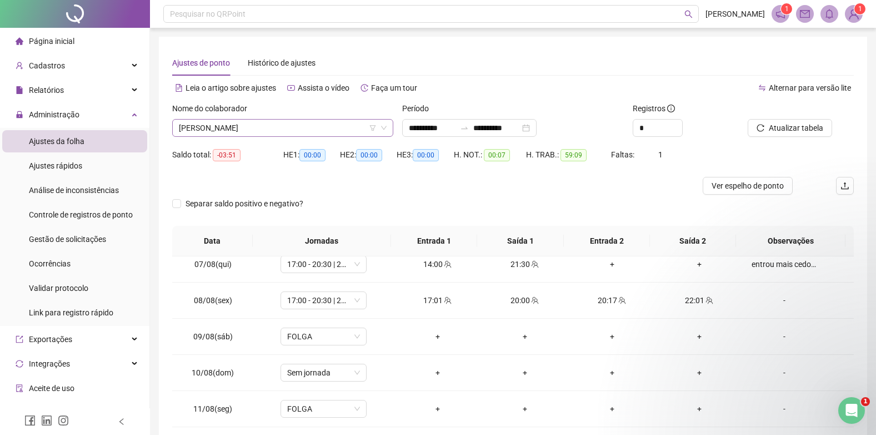
click at [357, 127] on span "[PERSON_NAME]" at bounding box center [283, 127] width 208 height 17
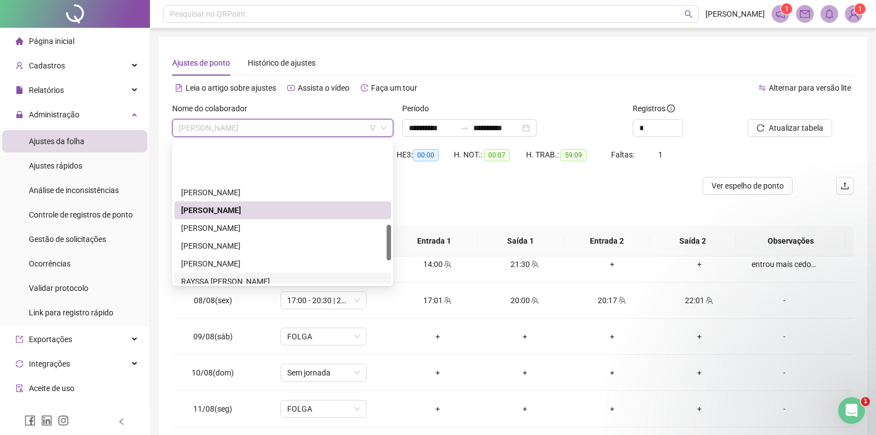
scroll to position [333, 0]
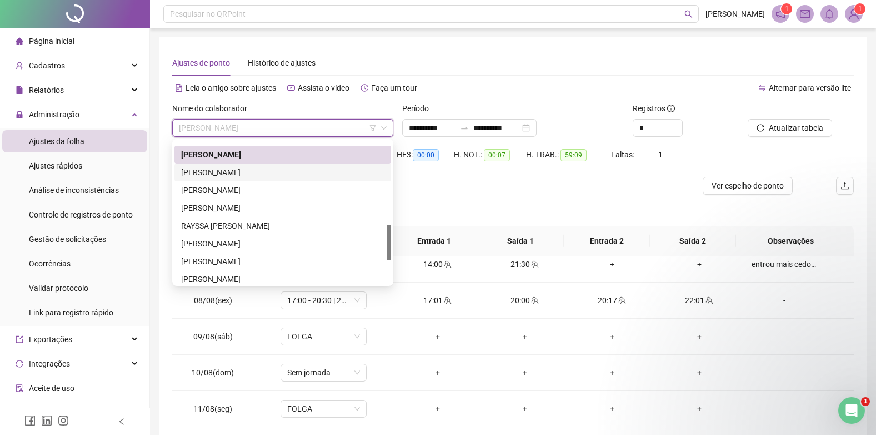
click at [254, 171] on div "[PERSON_NAME]" at bounding box center [282, 172] width 203 height 12
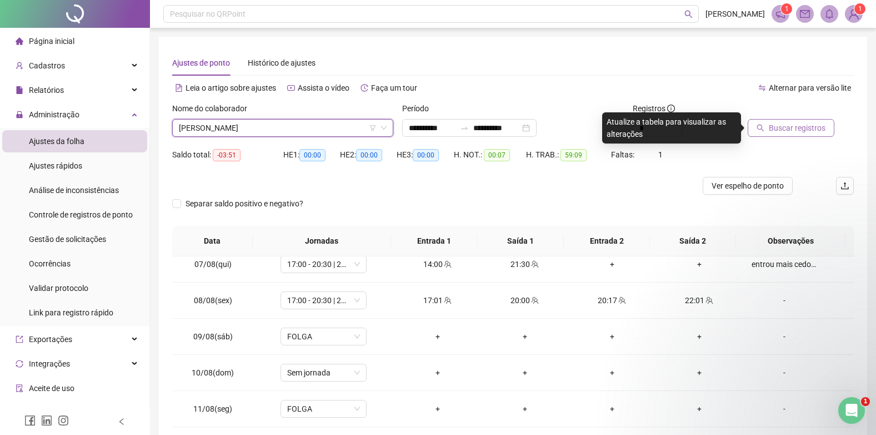
click at [775, 129] on span "Buscar registros" at bounding box center [797, 128] width 57 height 12
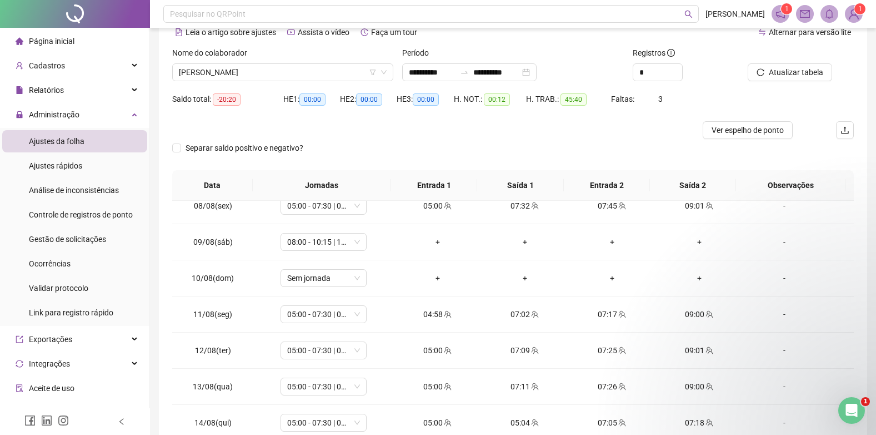
scroll to position [282, 0]
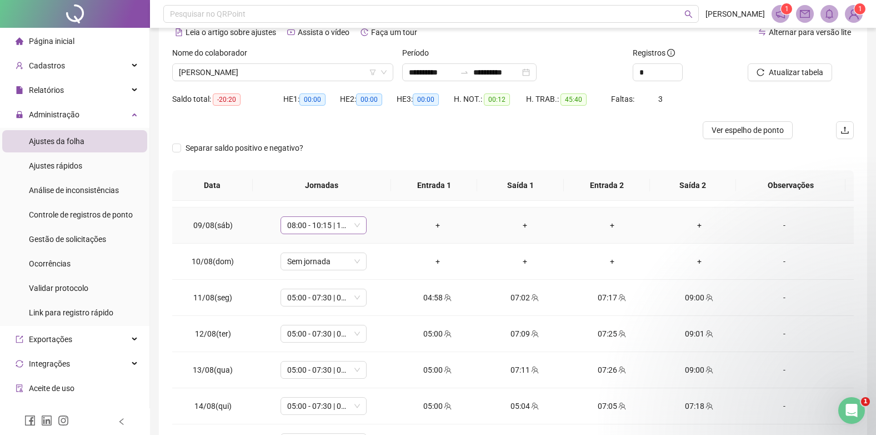
click at [333, 232] on span "08:00 - 10:15 | 10:30 - 14:00" at bounding box center [323, 225] width 73 height 17
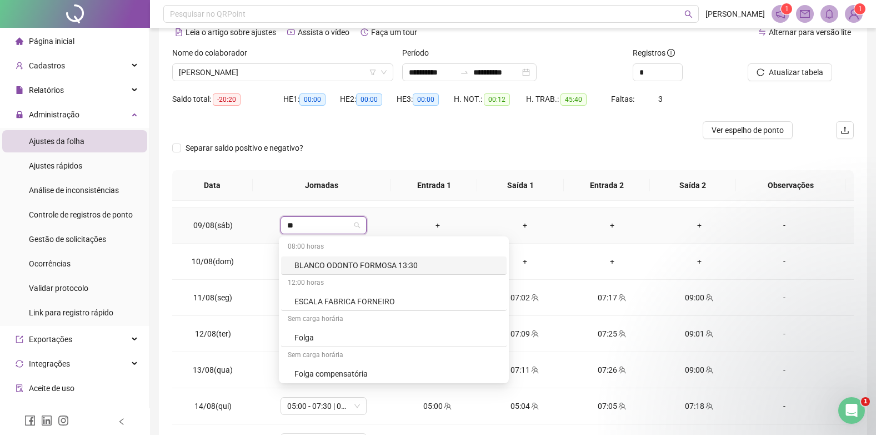
type input "***"
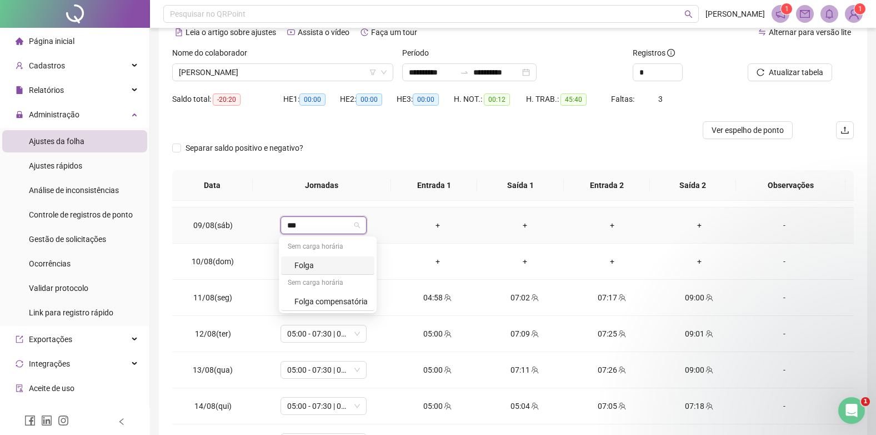
click at [321, 271] on div "Folga" at bounding box center [327, 265] width 93 height 18
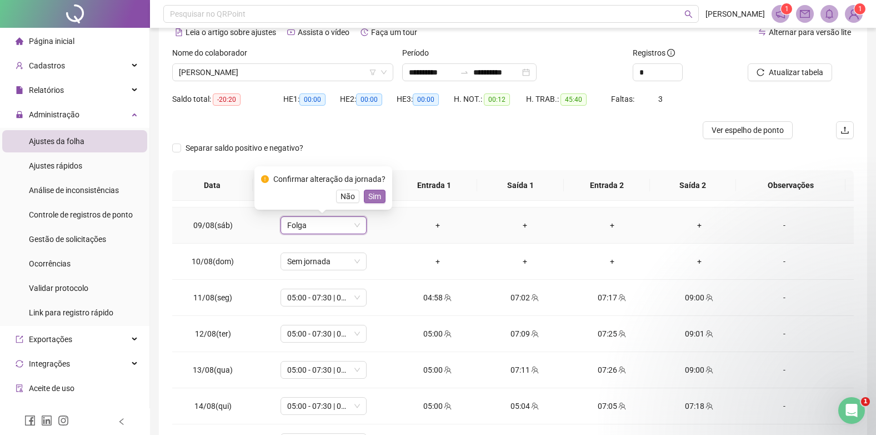
click at [371, 200] on span "Sim" at bounding box center [374, 196] width 13 height 12
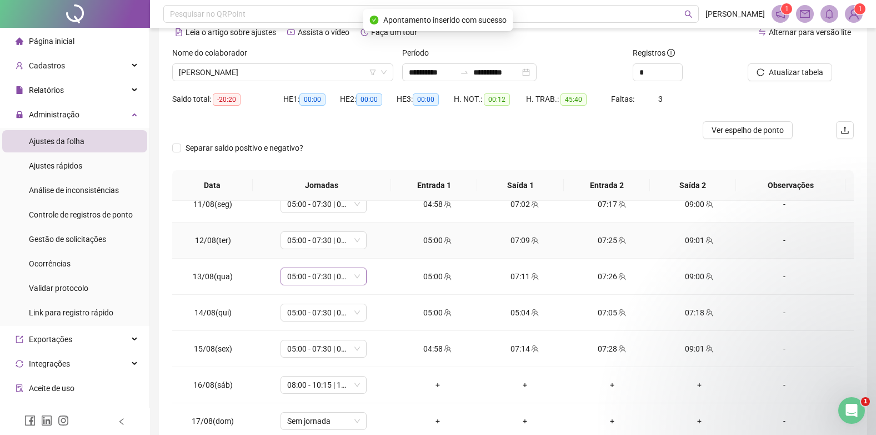
scroll to position [393, 0]
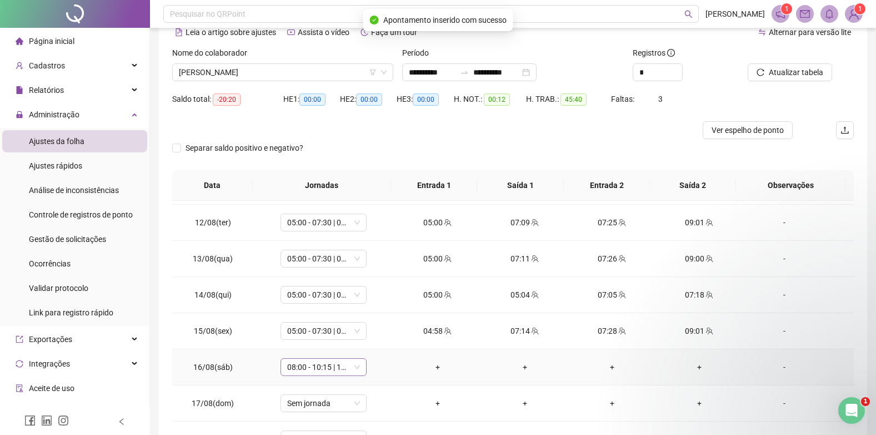
click at [312, 367] on span "08:00 - 10:15 | 10:30 - 14:00" at bounding box center [323, 366] width 73 height 17
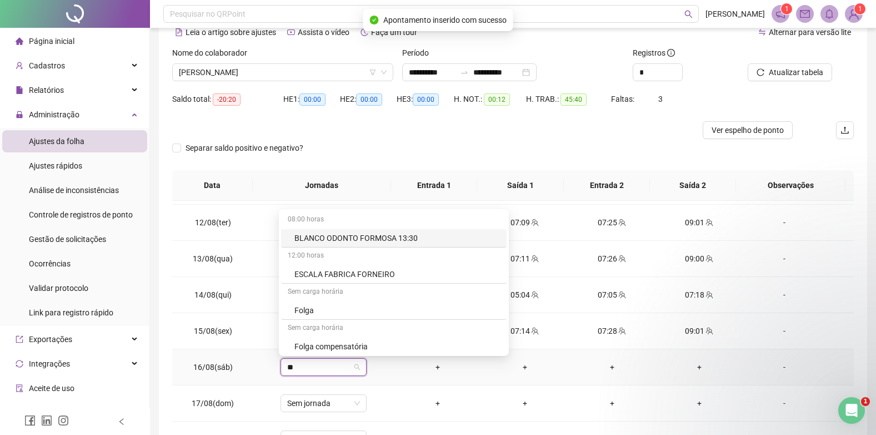
type input "***"
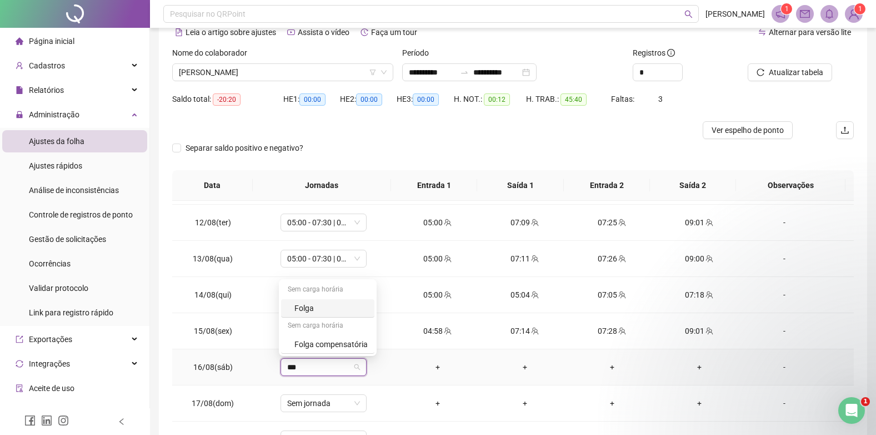
click at [314, 304] on div "Folga" at bounding box center [331, 308] width 73 height 12
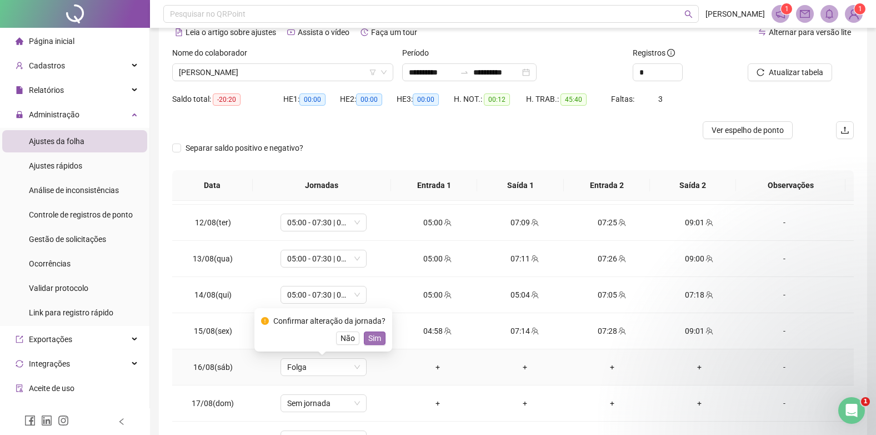
click at [374, 338] on span "Sim" at bounding box center [374, 338] width 13 height 12
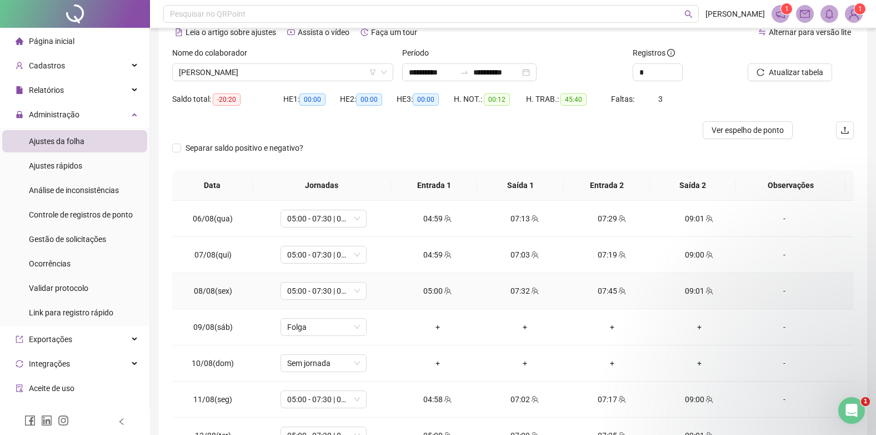
scroll to position [171, 0]
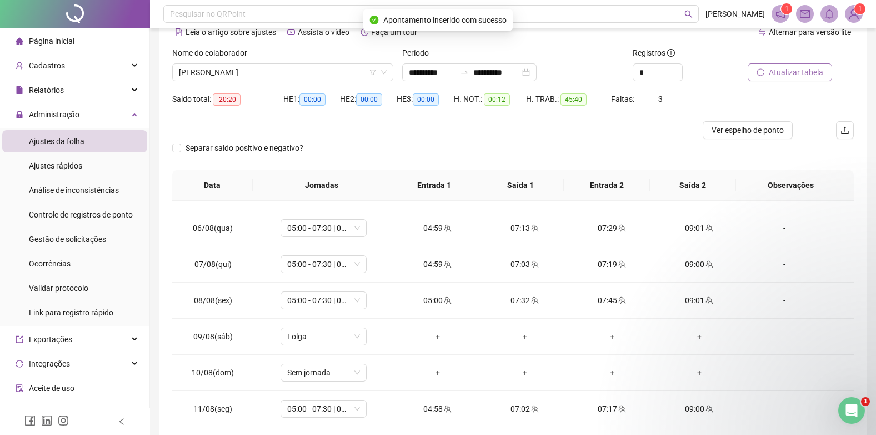
click at [774, 68] on span "Atualizar tabela" at bounding box center [796, 72] width 54 height 12
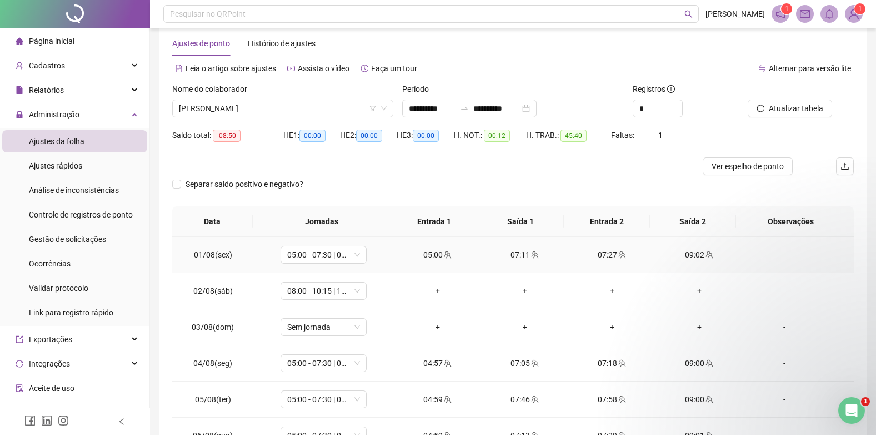
scroll to position [0, 0]
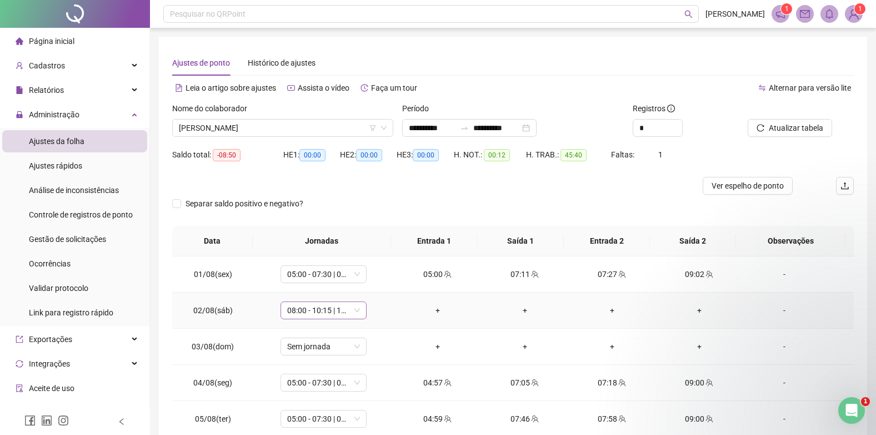
click at [334, 314] on span "08:00 - 10:15 | 10:30 - 14:00" at bounding box center [323, 310] width 73 height 17
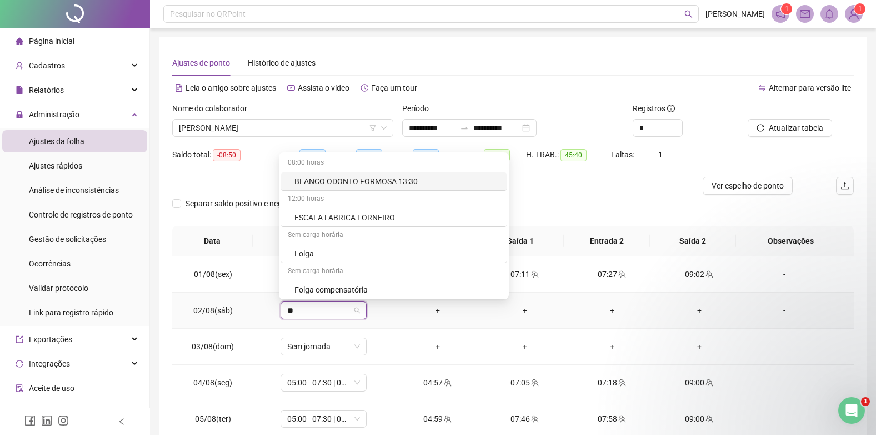
type input "***"
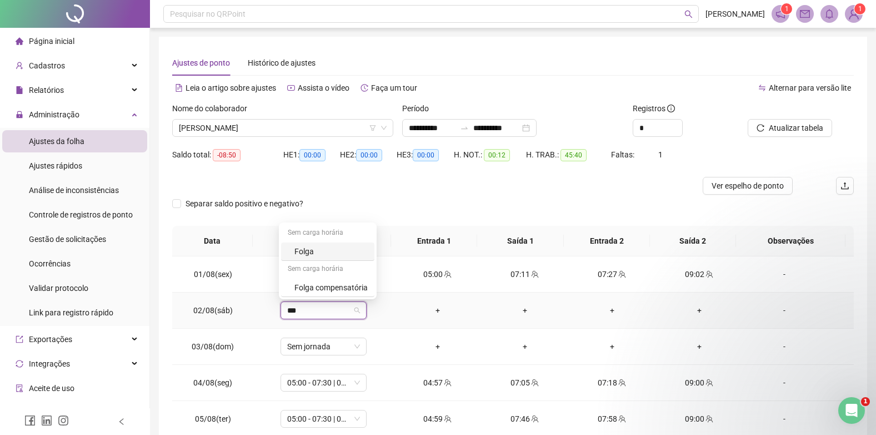
click at [320, 254] on div "Folga" at bounding box center [331, 251] width 73 height 12
click at [372, 286] on span "Sim" at bounding box center [374, 281] width 13 height 12
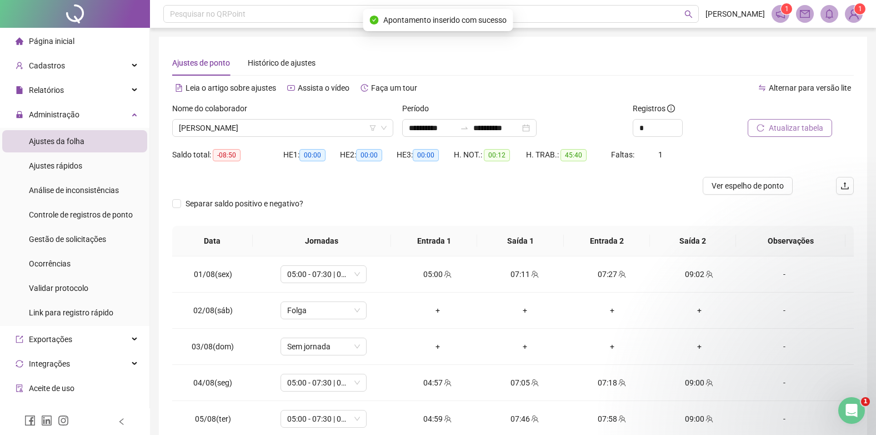
click at [781, 124] on span "Atualizar tabela" at bounding box center [796, 128] width 54 height 12
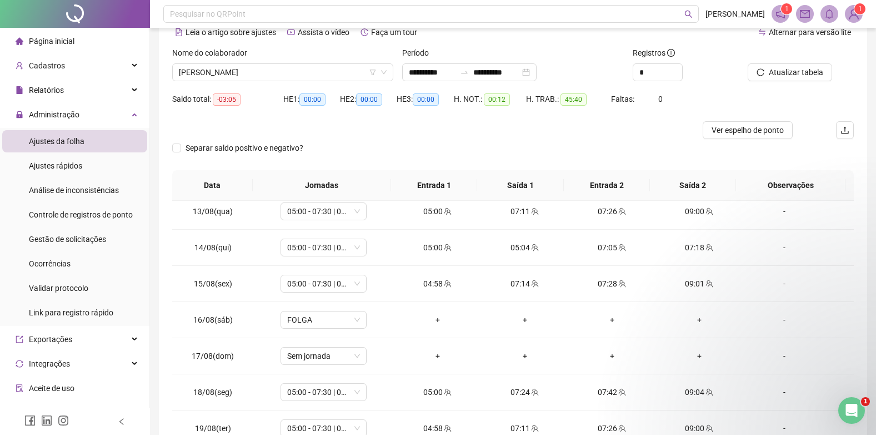
scroll to position [445, 0]
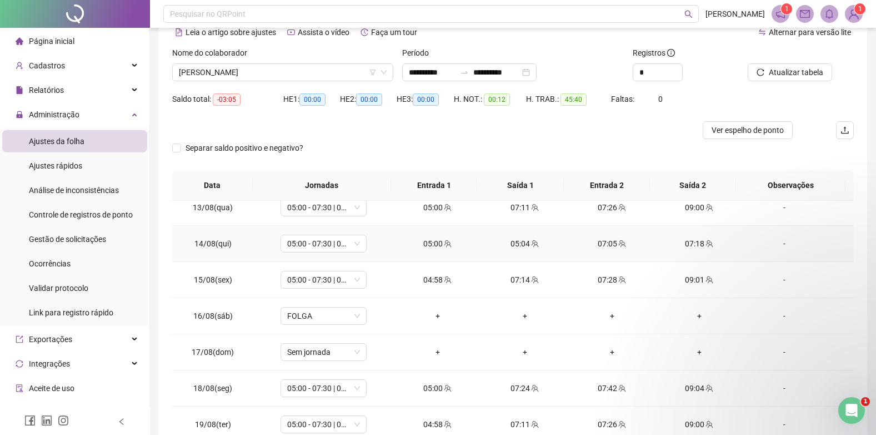
click at [512, 241] on div "05:04" at bounding box center [524, 243] width 69 height 12
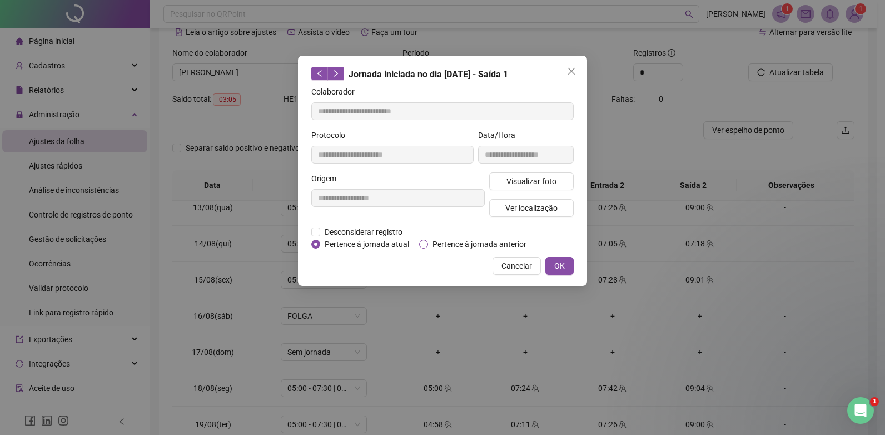
type input "**********"
click at [376, 230] on span "Desconsiderar registro" at bounding box center [363, 232] width 87 height 12
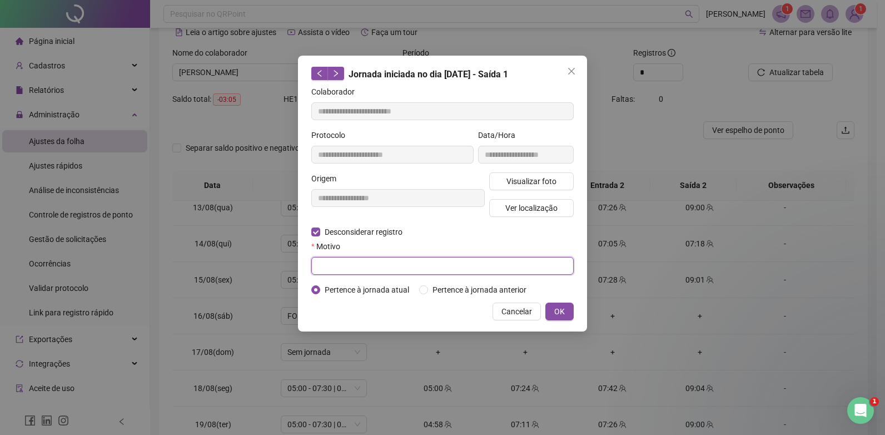
click at [402, 260] on input "text" at bounding box center [442, 266] width 262 height 18
type input "*"
type input "**********"
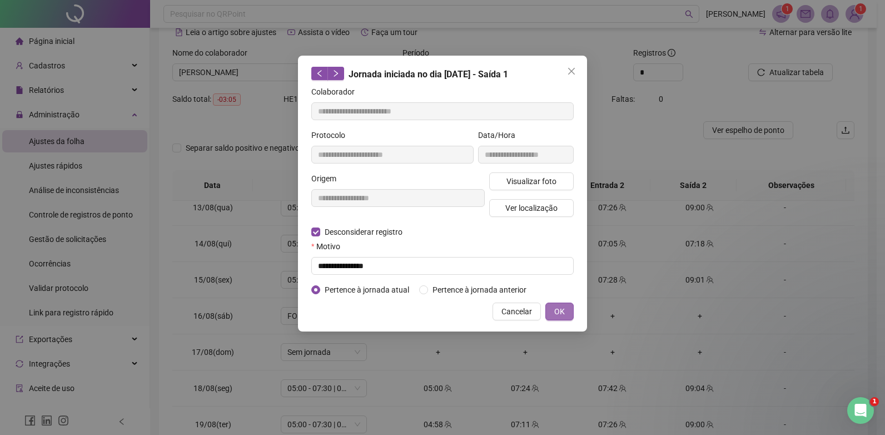
click at [559, 309] on span "OK" at bounding box center [559, 311] width 11 height 12
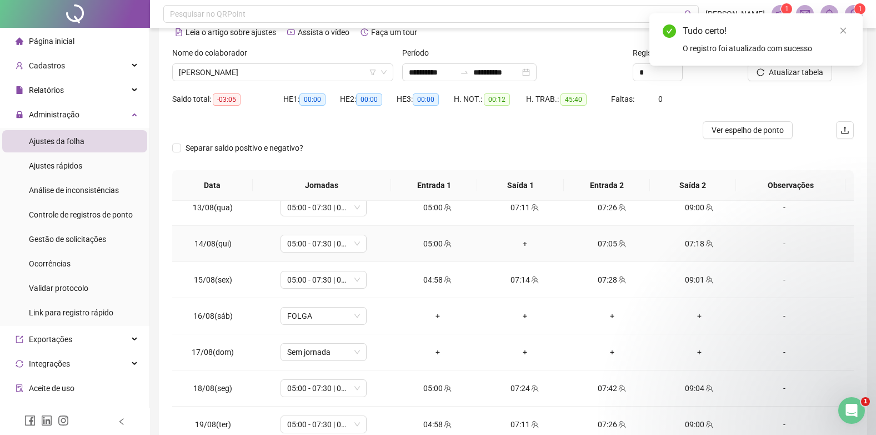
click at [521, 242] on div "+" at bounding box center [524, 243] width 69 height 12
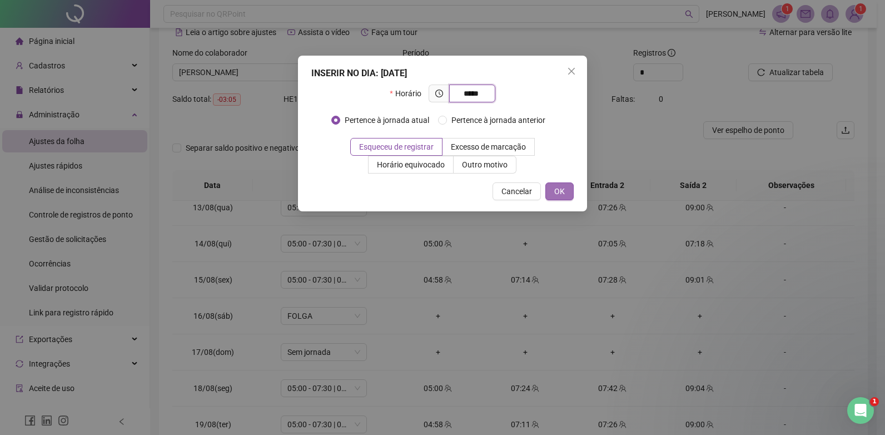
type input "*****"
click at [562, 190] on span "OK" at bounding box center [559, 191] width 11 height 12
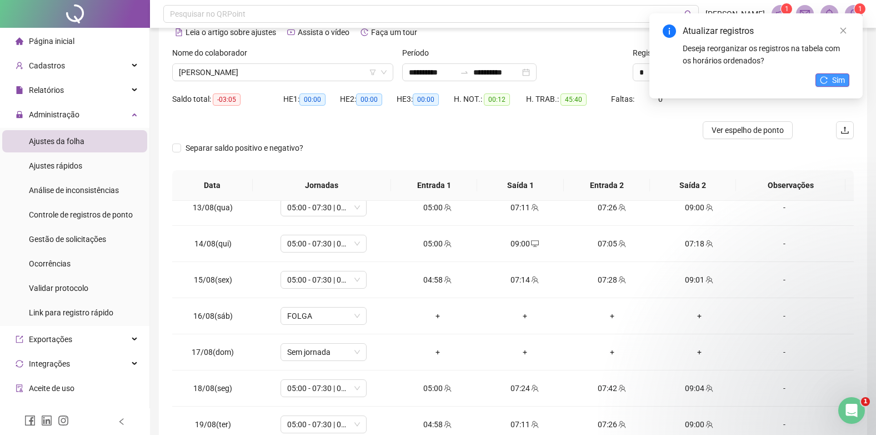
click at [834, 77] on span "Sim" at bounding box center [839, 80] width 13 height 12
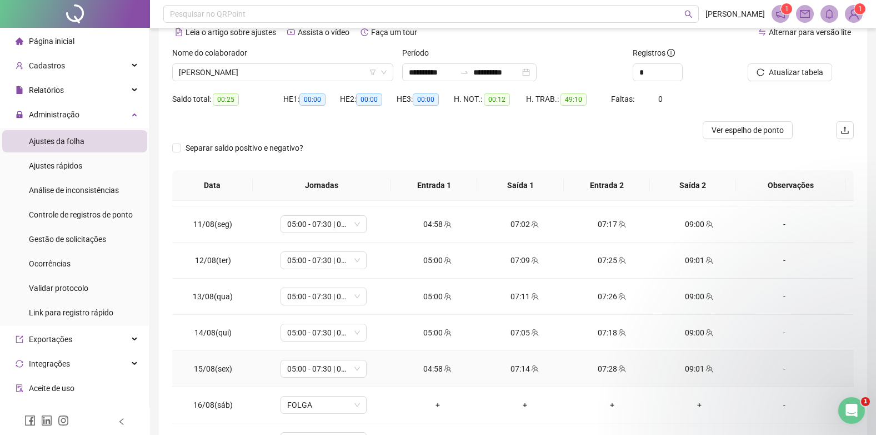
scroll to position [338, 0]
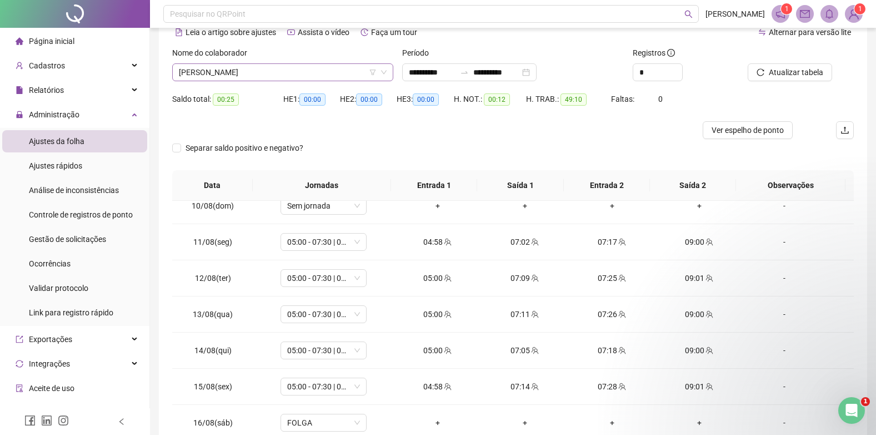
click at [312, 70] on span "[PERSON_NAME]" at bounding box center [283, 72] width 208 height 17
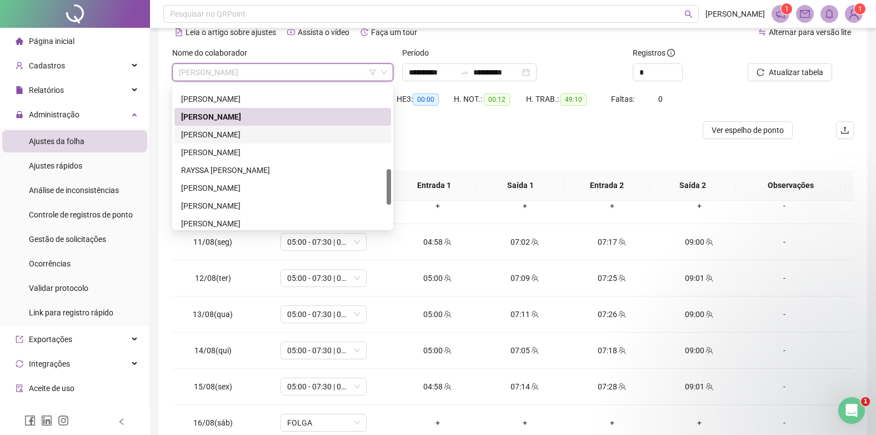
click at [302, 135] on div "[PERSON_NAME]" at bounding box center [282, 134] width 203 height 12
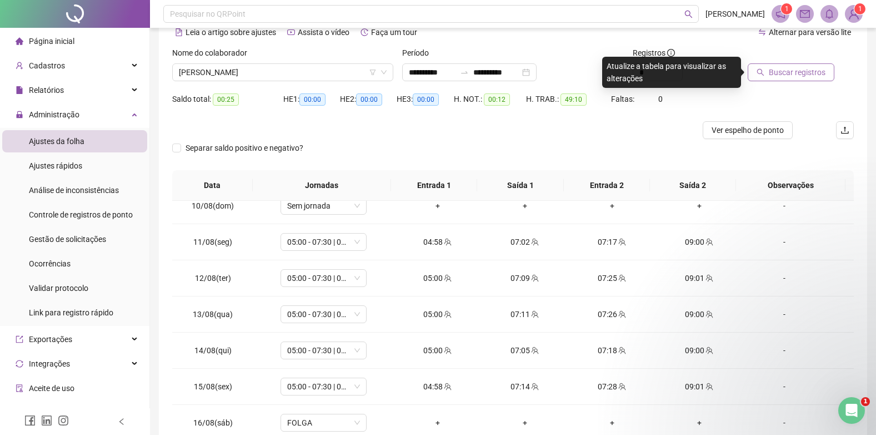
click at [775, 67] on span "Buscar registros" at bounding box center [797, 72] width 57 height 12
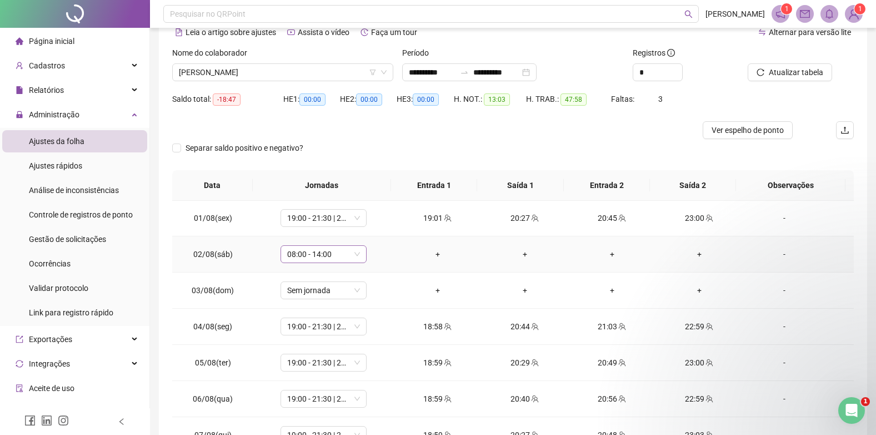
scroll to position [0, 0]
click at [325, 254] on span "08:00 - 14:00" at bounding box center [323, 254] width 73 height 17
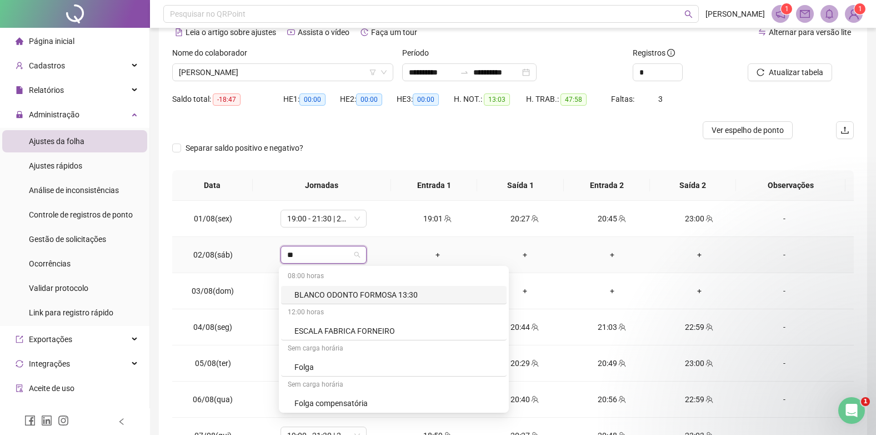
type input "***"
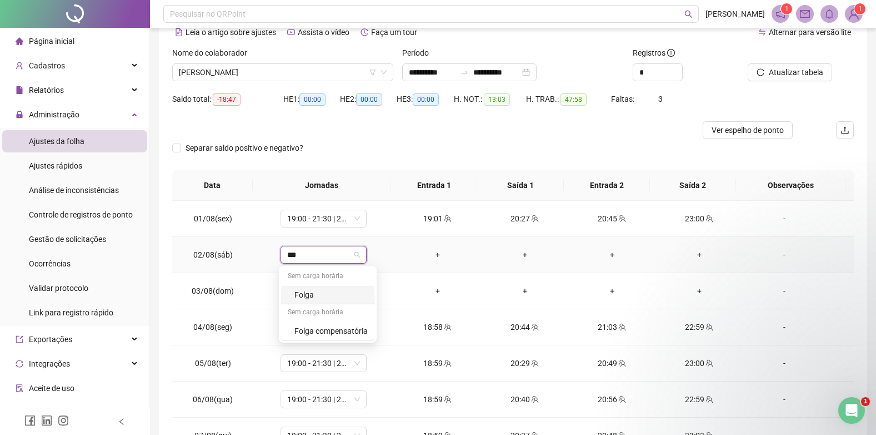
click at [330, 293] on div "Folga" at bounding box center [331, 294] width 73 height 12
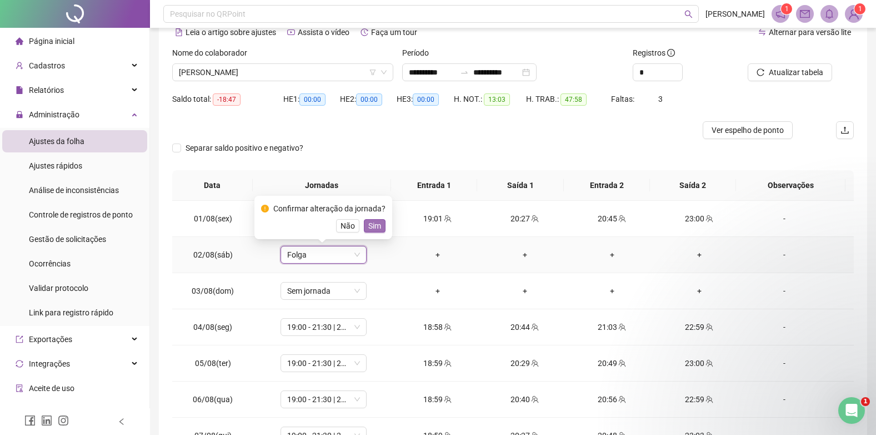
click at [371, 230] on span "Sim" at bounding box center [374, 226] width 13 height 12
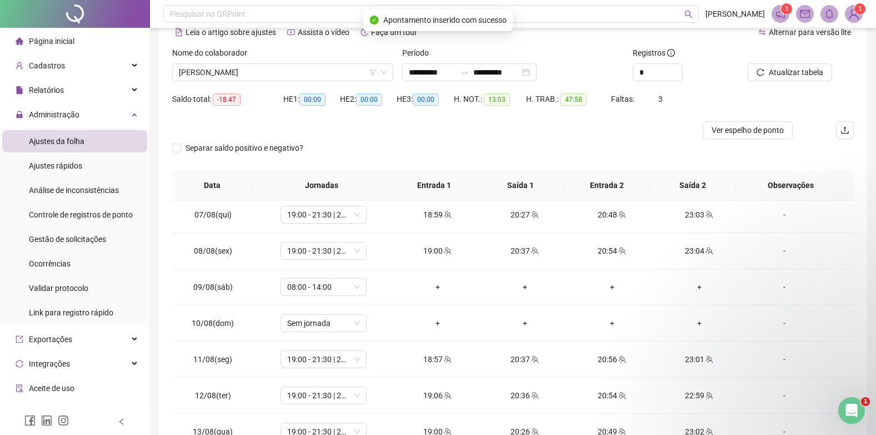
scroll to position [222, 0]
click at [314, 283] on span "08:00 - 14:00" at bounding box center [323, 285] width 73 height 17
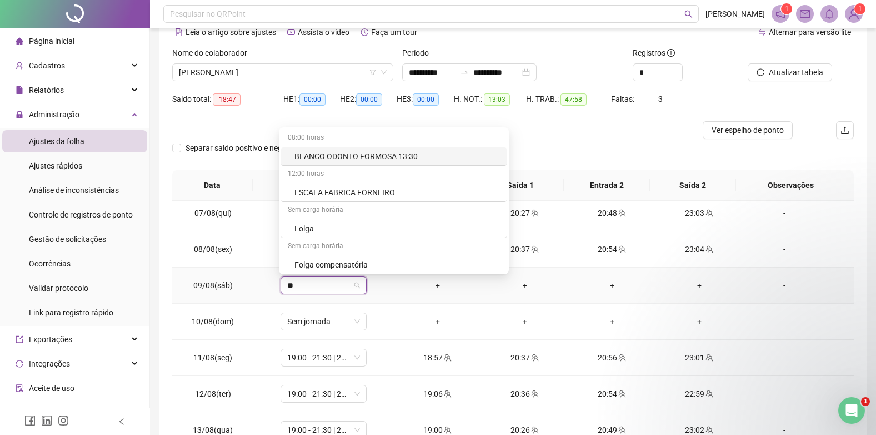
type input "***"
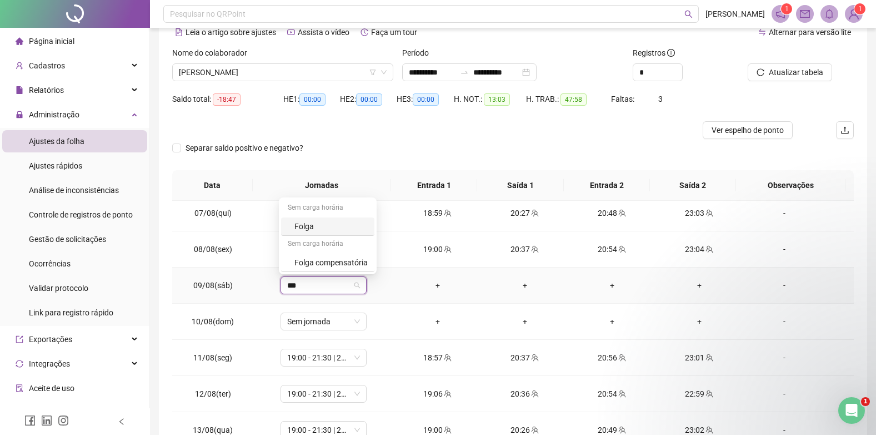
click at [327, 226] on div "Folga" at bounding box center [331, 226] width 73 height 12
click at [372, 256] on span "Sim" at bounding box center [374, 256] width 13 height 12
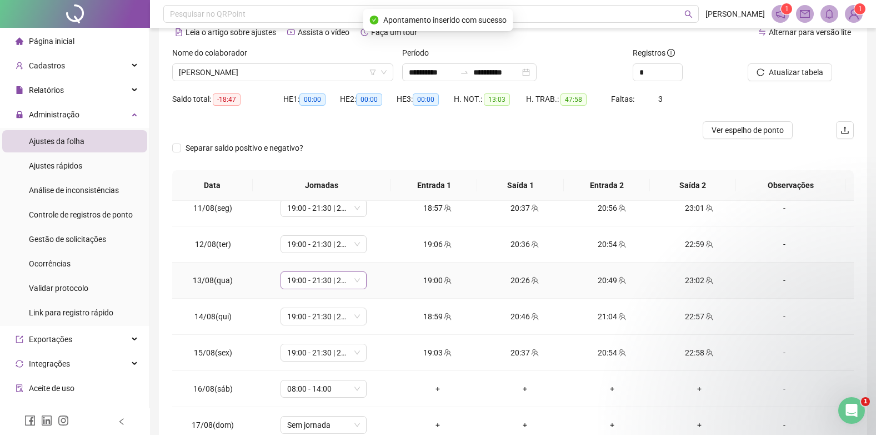
scroll to position [389, 0]
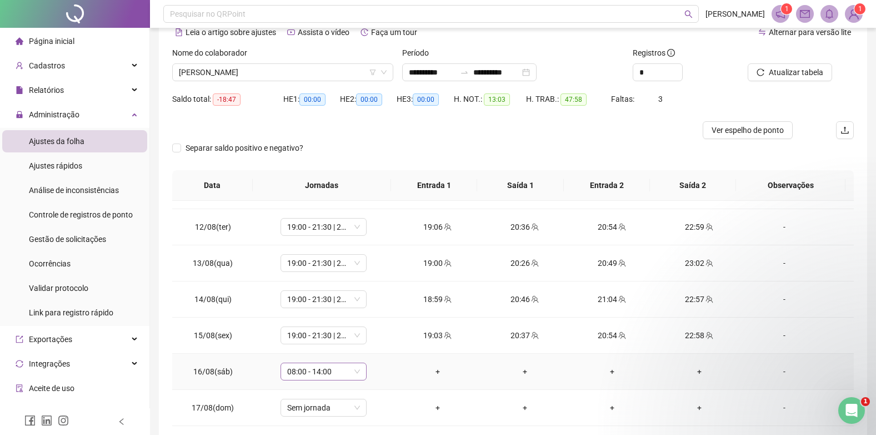
click at [322, 370] on span "08:00 - 14:00" at bounding box center [323, 371] width 73 height 17
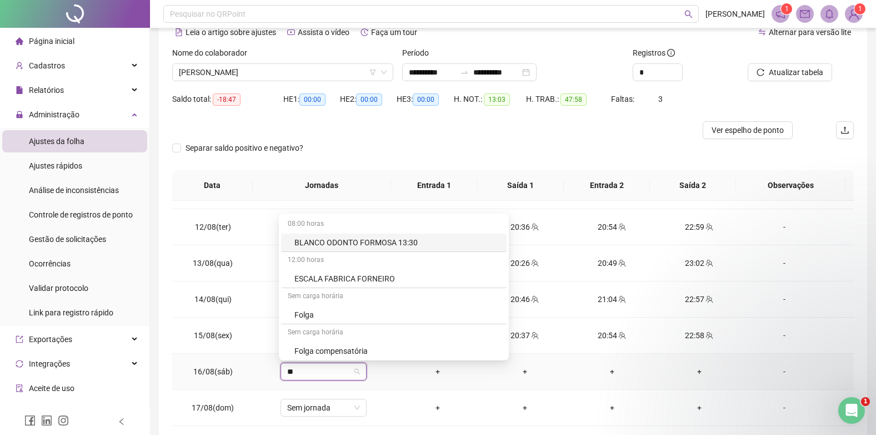
type input "***"
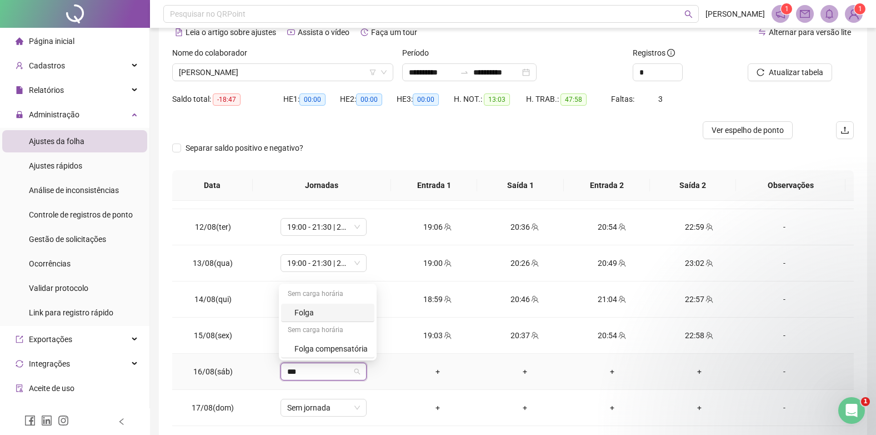
click at [309, 311] on div "Folga" at bounding box center [331, 312] width 73 height 12
click at [371, 341] on span "Sim" at bounding box center [374, 342] width 13 height 12
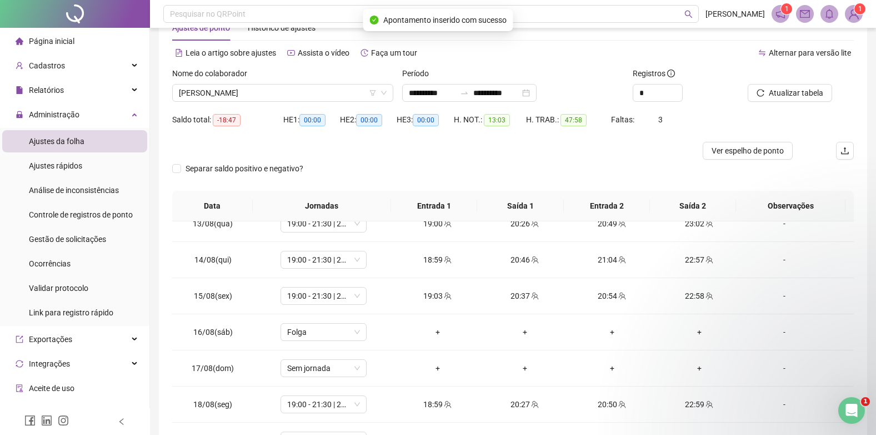
scroll to position [0, 0]
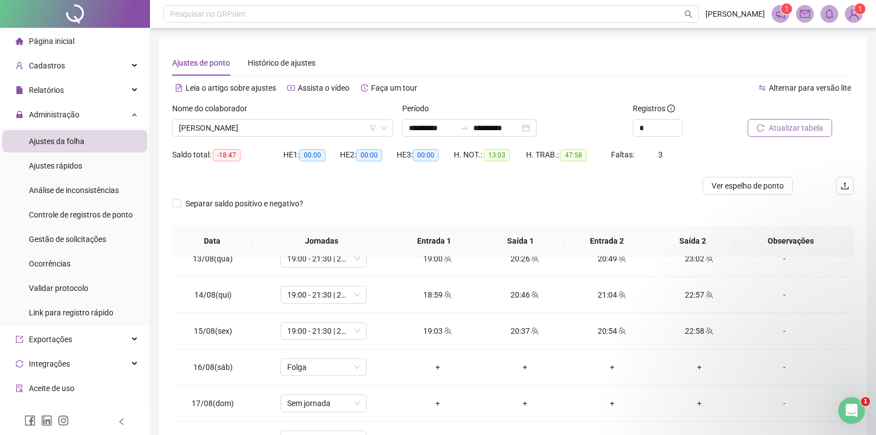
click at [788, 127] on span "Atualizar tabela" at bounding box center [796, 128] width 54 height 12
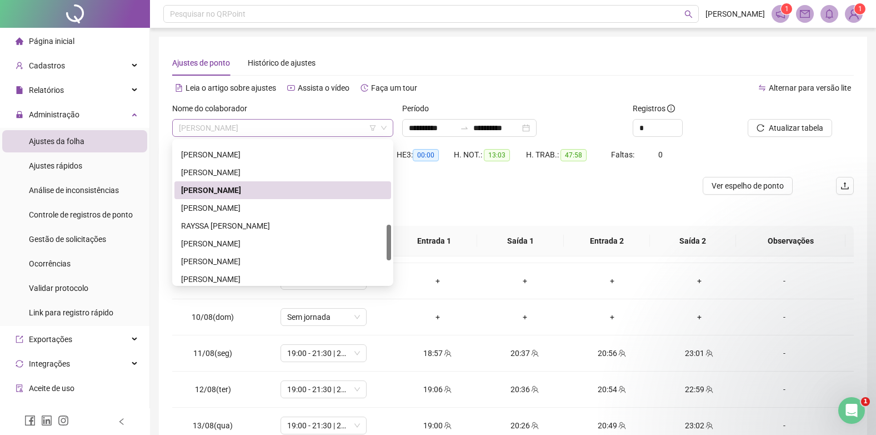
click at [347, 124] on span "[PERSON_NAME]" at bounding box center [283, 127] width 208 height 17
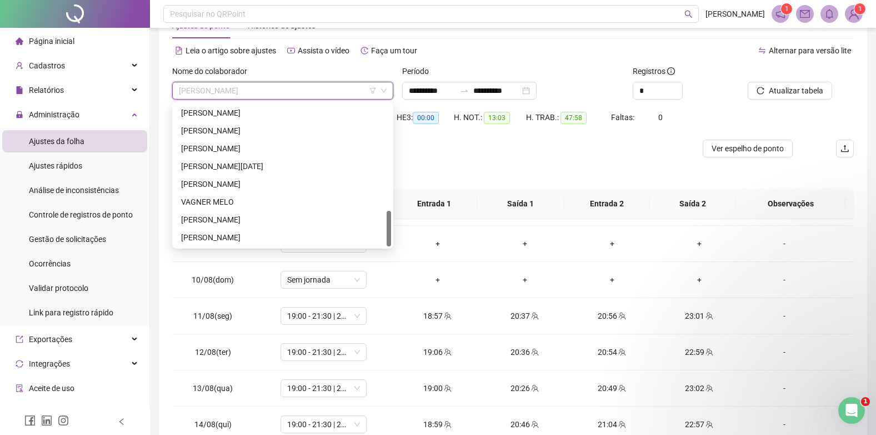
scroll to position [56, 0]
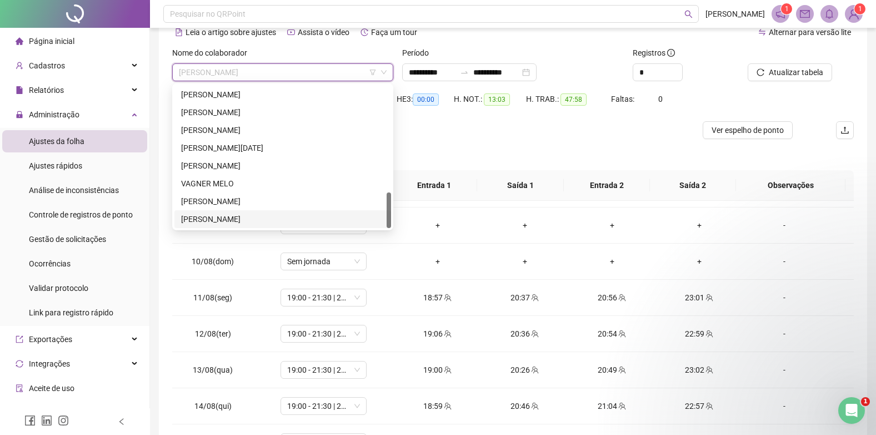
click at [265, 224] on div "[PERSON_NAME]" at bounding box center [282, 219] width 203 height 12
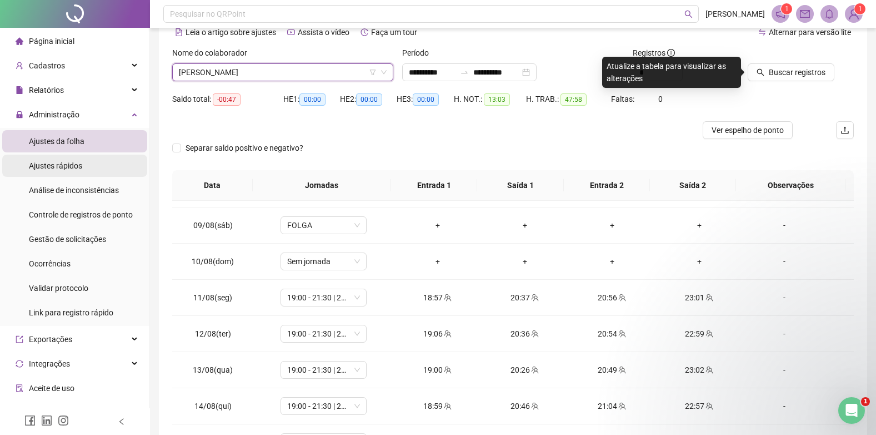
click at [97, 163] on li "Ajustes rápidos" at bounding box center [74, 165] width 145 height 22
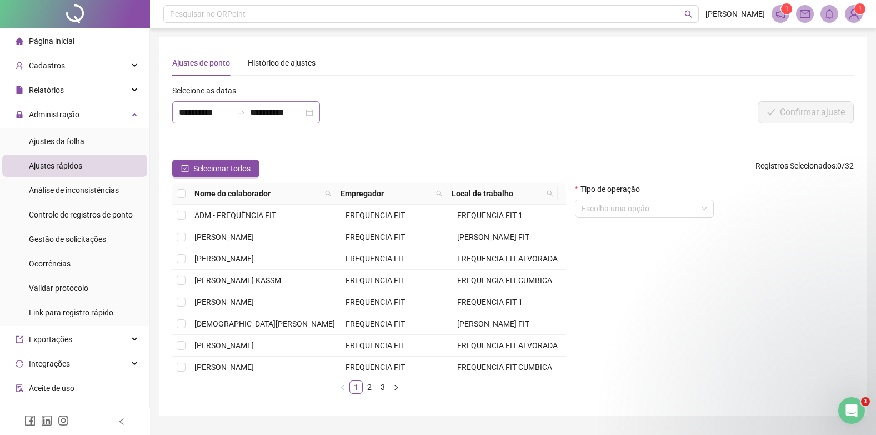
click at [320, 114] on div "**********" at bounding box center [246, 112] width 148 height 22
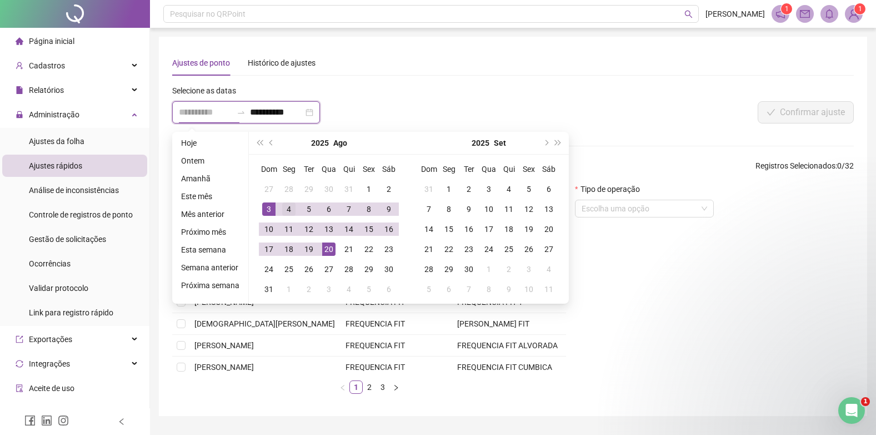
type input "**********"
click at [288, 208] on div "4" at bounding box center [288, 208] width 13 height 13
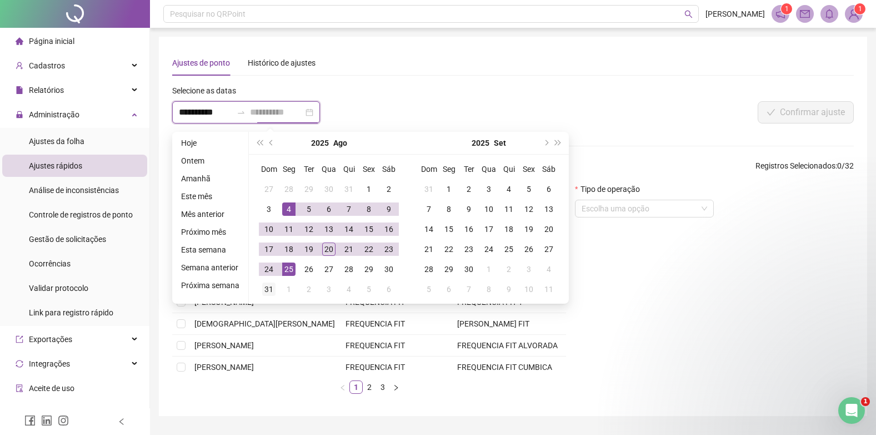
type input "**********"
click at [270, 284] on div "31" at bounding box center [268, 288] width 13 height 13
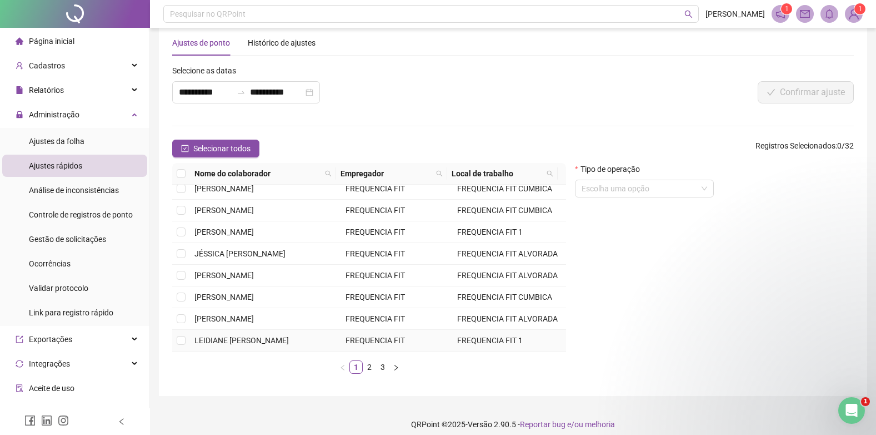
scroll to position [29, 0]
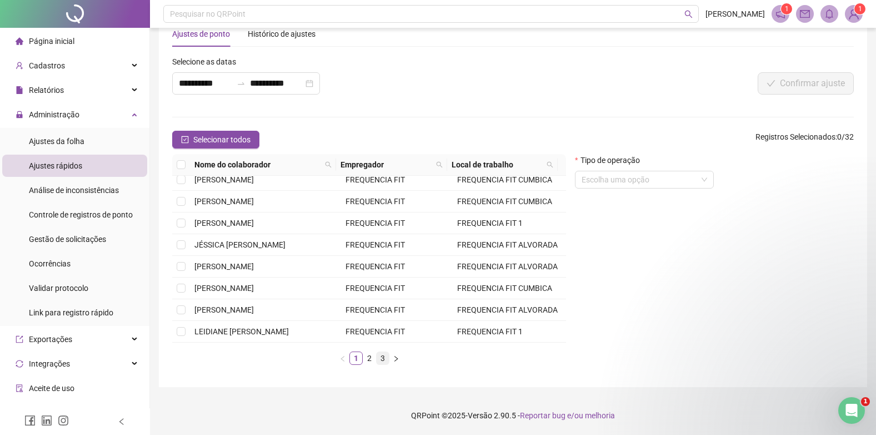
click at [384, 356] on link "3" at bounding box center [383, 358] width 12 height 12
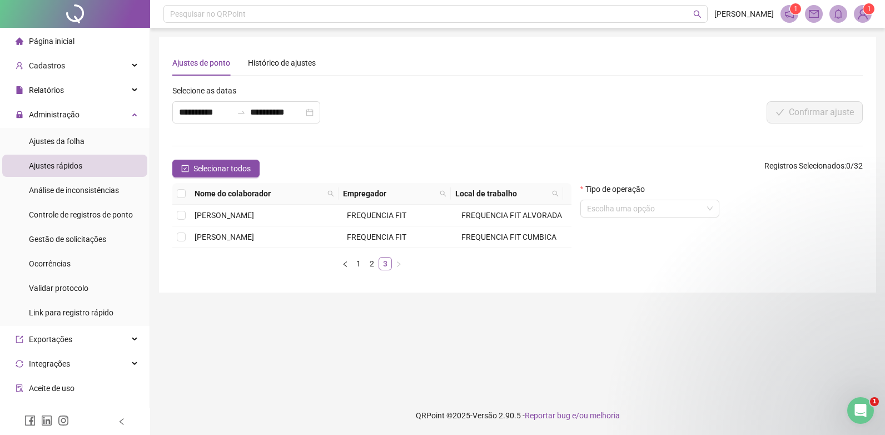
scroll to position [0, 0]
click at [253, 233] on span "[PERSON_NAME]" at bounding box center [224, 236] width 59 height 9
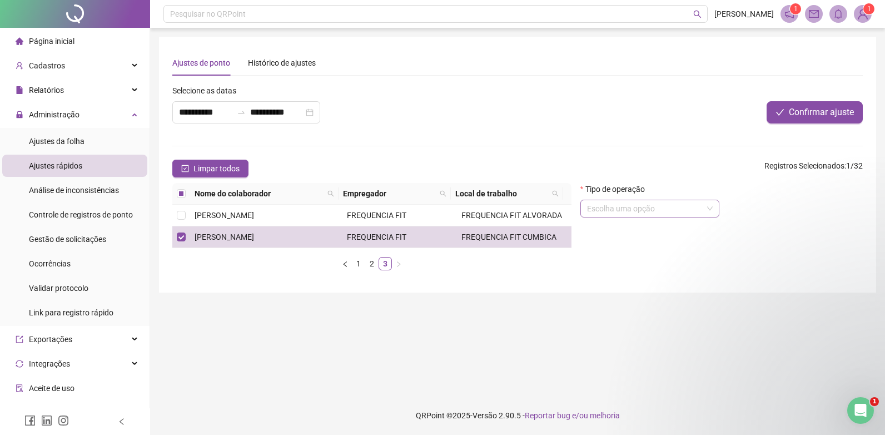
click at [632, 205] on input "search" at bounding box center [645, 208] width 116 height 17
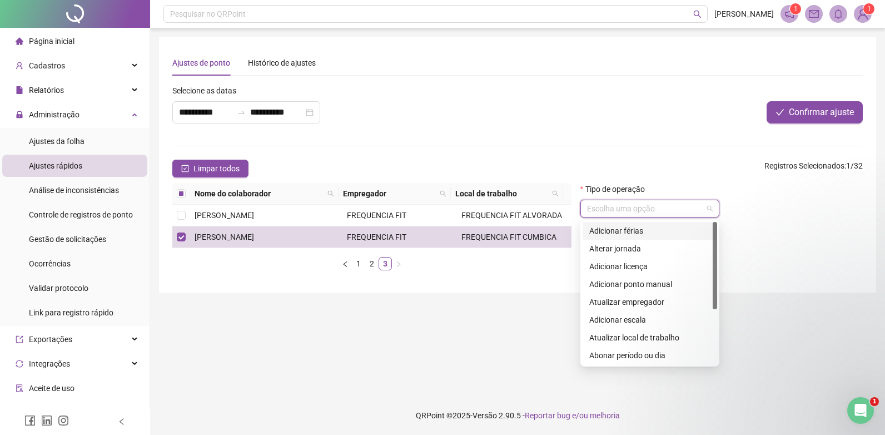
click at [649, 233] on div "Adicionar férias" at bounding box center [649, 231] width 121 height 12
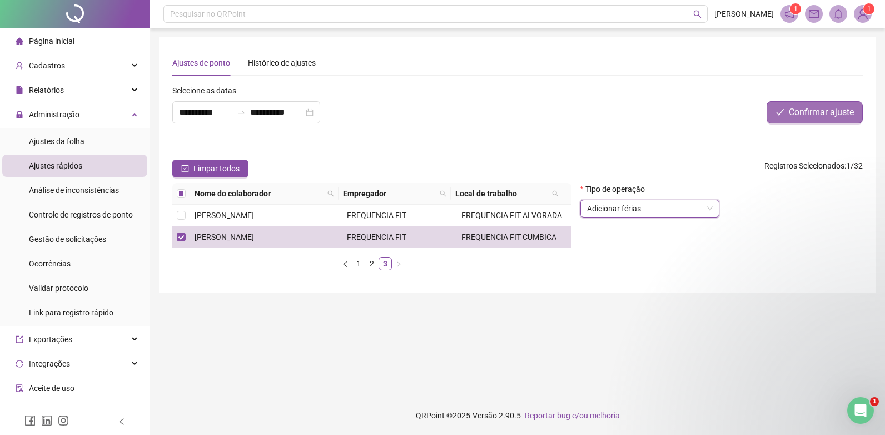
click at [787, 119] on button "Confirmar ajuste" at bounding box center [814, 112] width 96 height 22
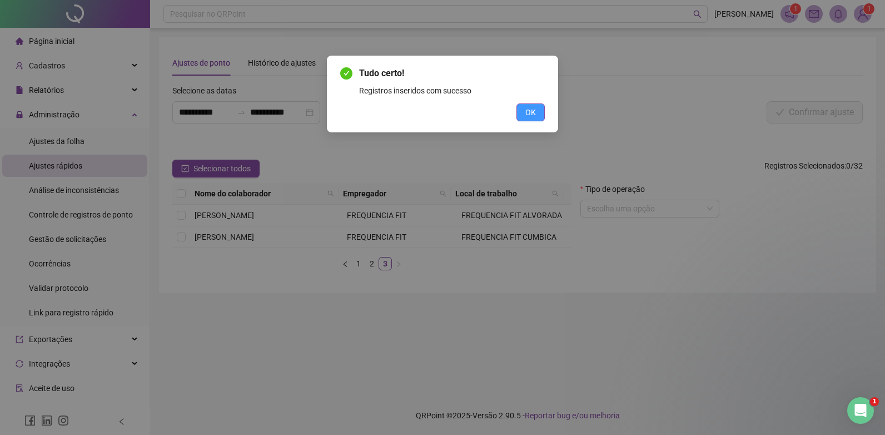
click at [541, 109] on button "OK" at bounding box center [530, 112] width 28 height 18
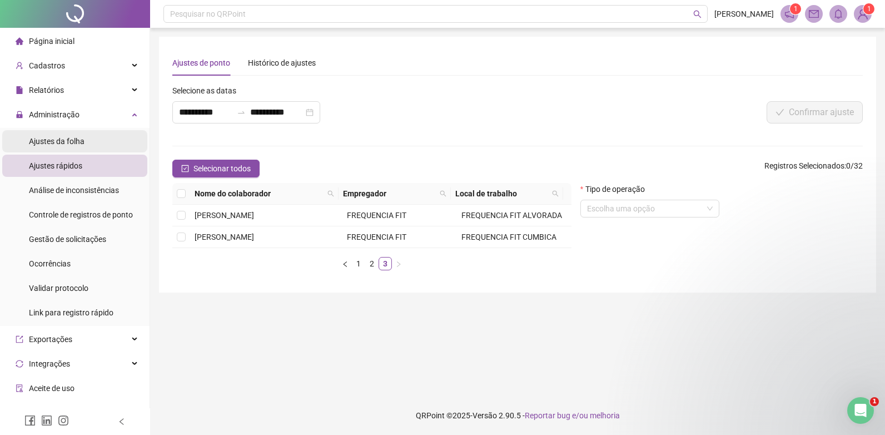
click at [86, 140] on li "Ajustes da folha" at bounding box center [74, 141] width 145 height 22
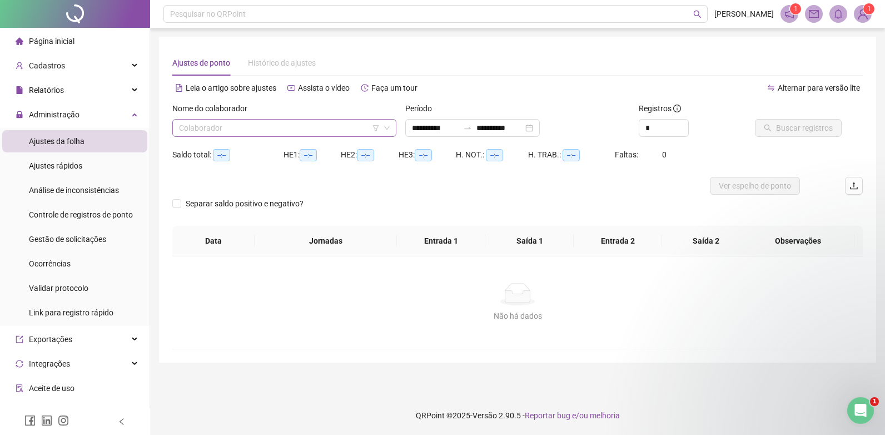
type input "**********"
drag, startPoint x: 247, startPoint y: 118, endPoint x: 248, endPoint y: 123, distance: 5.6
click at [248, 118] on div "Nome do colaborador" at bounding box center [284, 110] width 224 height 17
click at [248, 123] on input "search" at bounding box center [279, 127] width 201 height 17
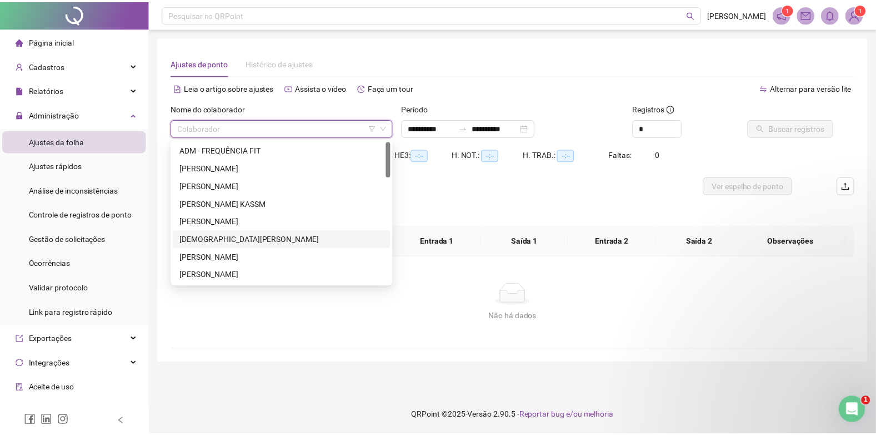
scroll to position [427, 0]
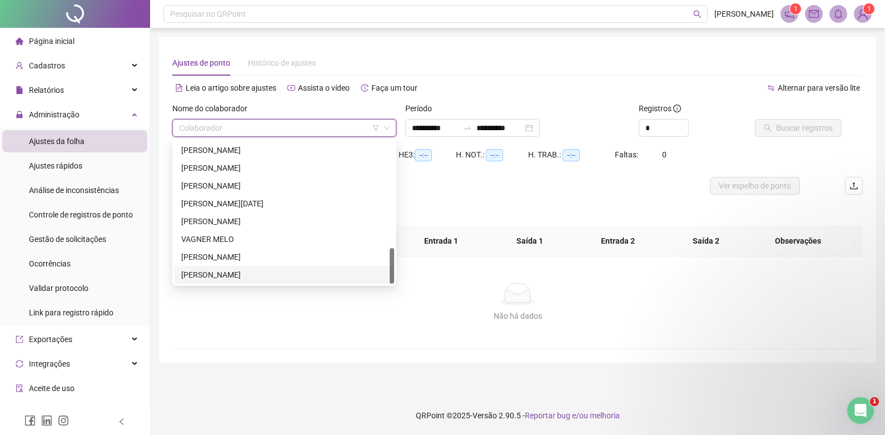
click at [237, 271] on div "[PERSON_NAME]" at bounding box center [284, 274] width 206 height 12
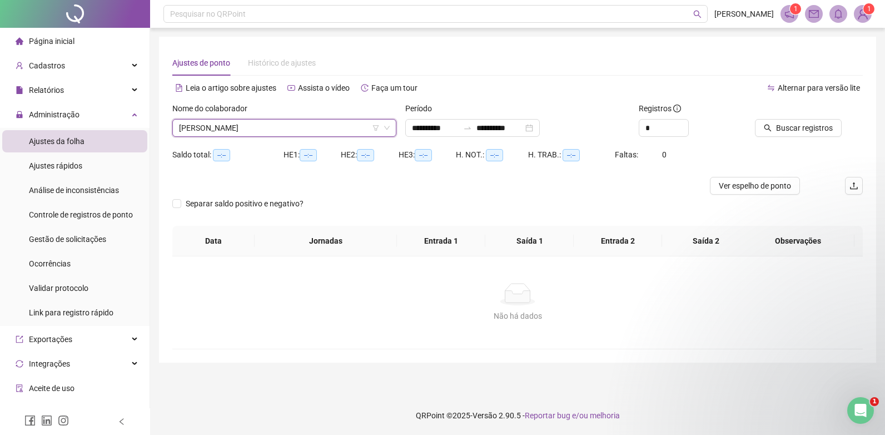
click at [785, 117] on div at bounding box center [795, 110] width 80 height 17
click at [786, 128] on span "Buscar registros" at bounding box center [804, 128] width 57 height 12
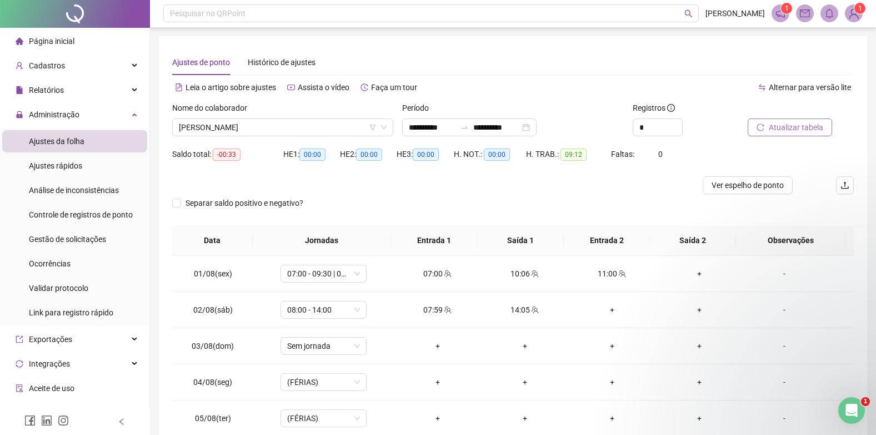
scroll to position [0, 0]
click at [260, 133] on span "[PERSON_NAME]" at bounding box center [283, 127] width 208 height 17
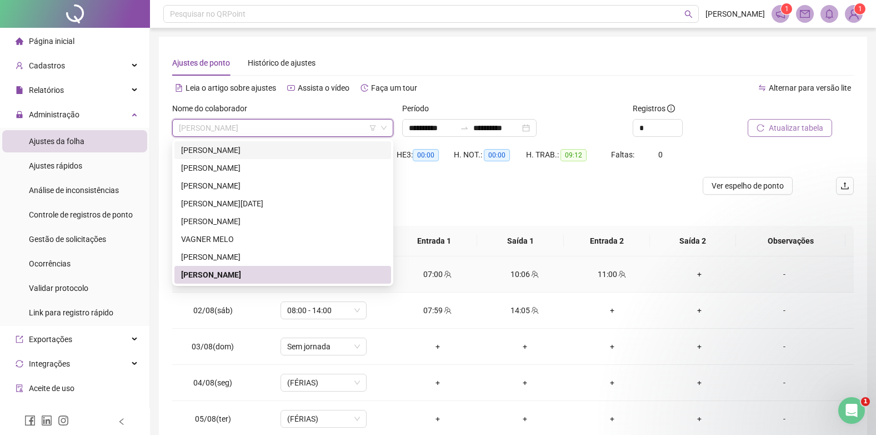
click at [694, 273] on div "+" at bounding box center [699, 274] width 69 height 12
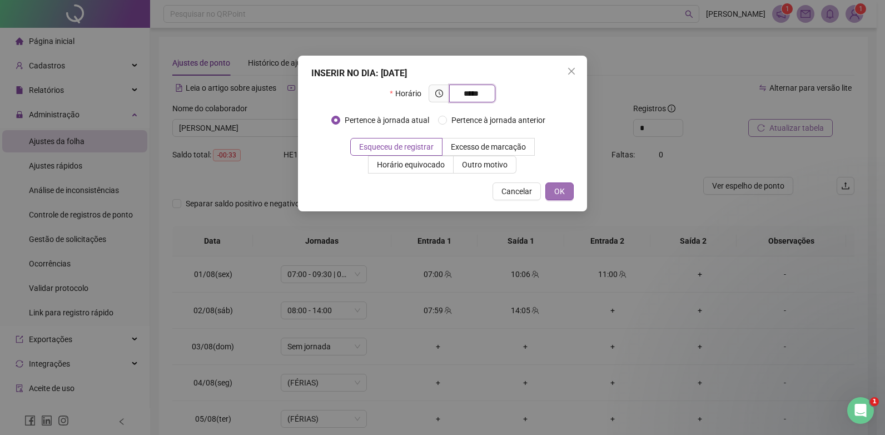
type input "*****"
click at [559, 190] on span "OK" at bounding box center [559, 191] width 11 height 12
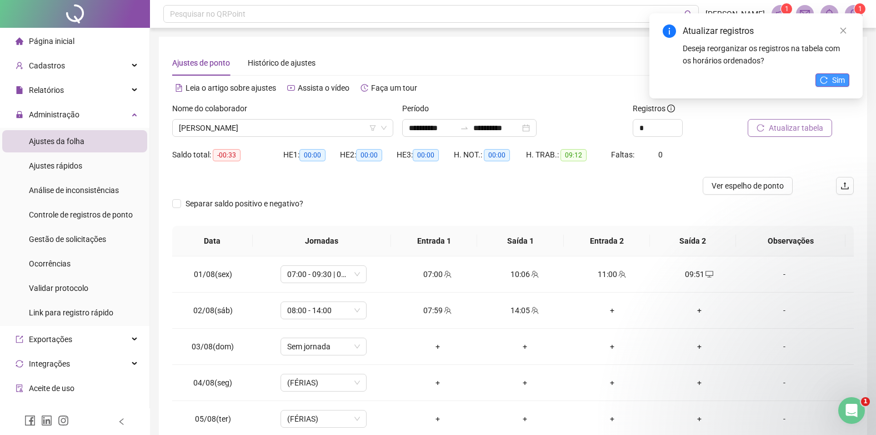
click at [838, 80] on span "Sim" at bounding box center [839, 80] width 13 height 12
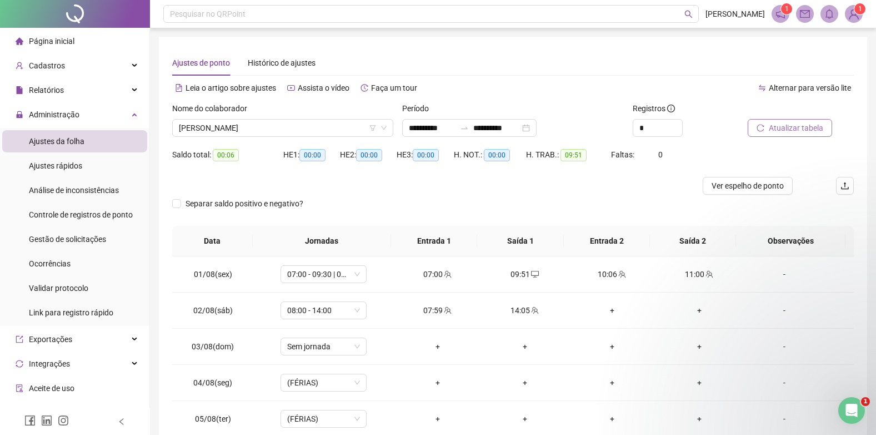
click at [854, 16] on img at bounding box center [854, 14] width 17 height 17
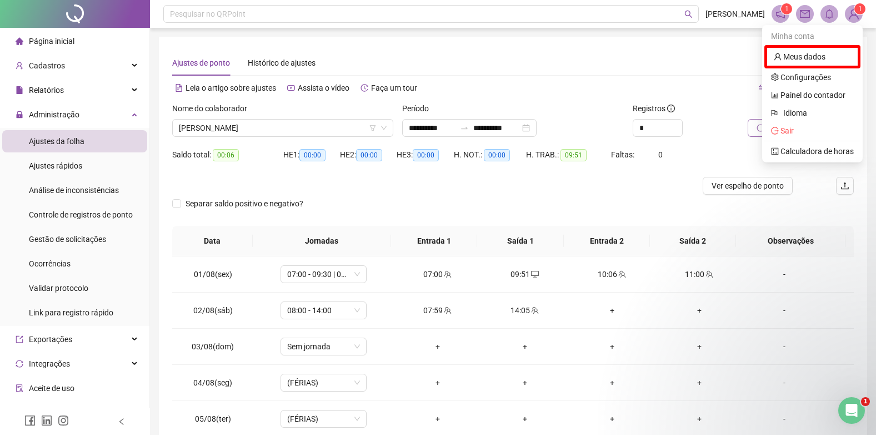
click at [859, 15] on img at bounding box center [854, 14] width 17 height 17
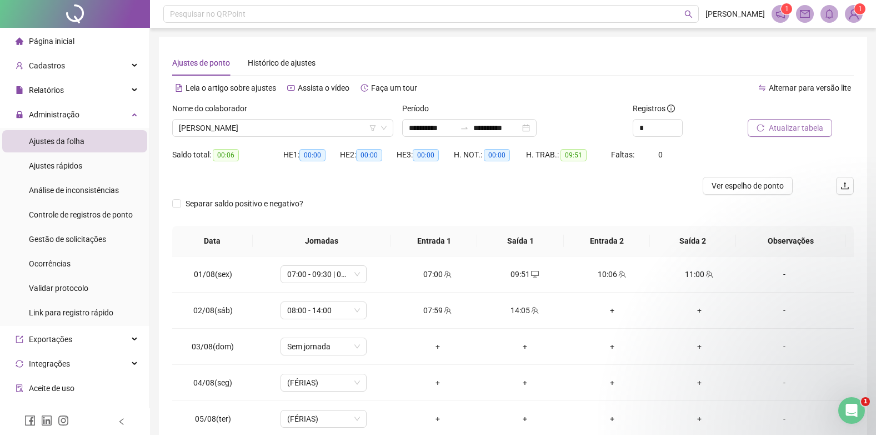
click at [849, 17] on img at bounding box center [854, 14] width 17 height 17
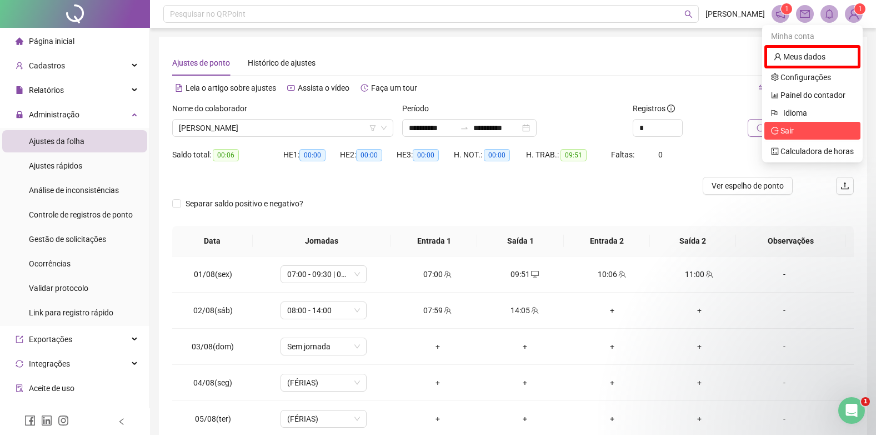
click at [799, 130] on span "Sair" at bounding box center [812, 130] width 83 height 12
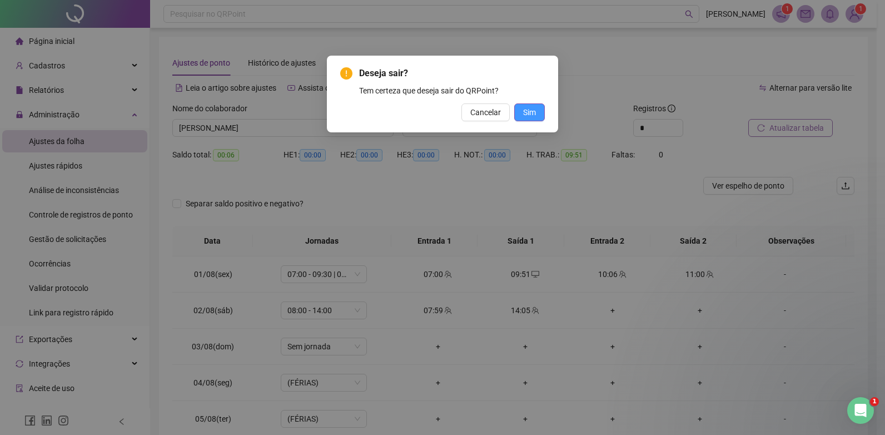
click at [536, 114] on button "Sim" at bounding box center [529, 112] width 31 height 18
